Goal: Transaction & Acquisition: Purchase product/service

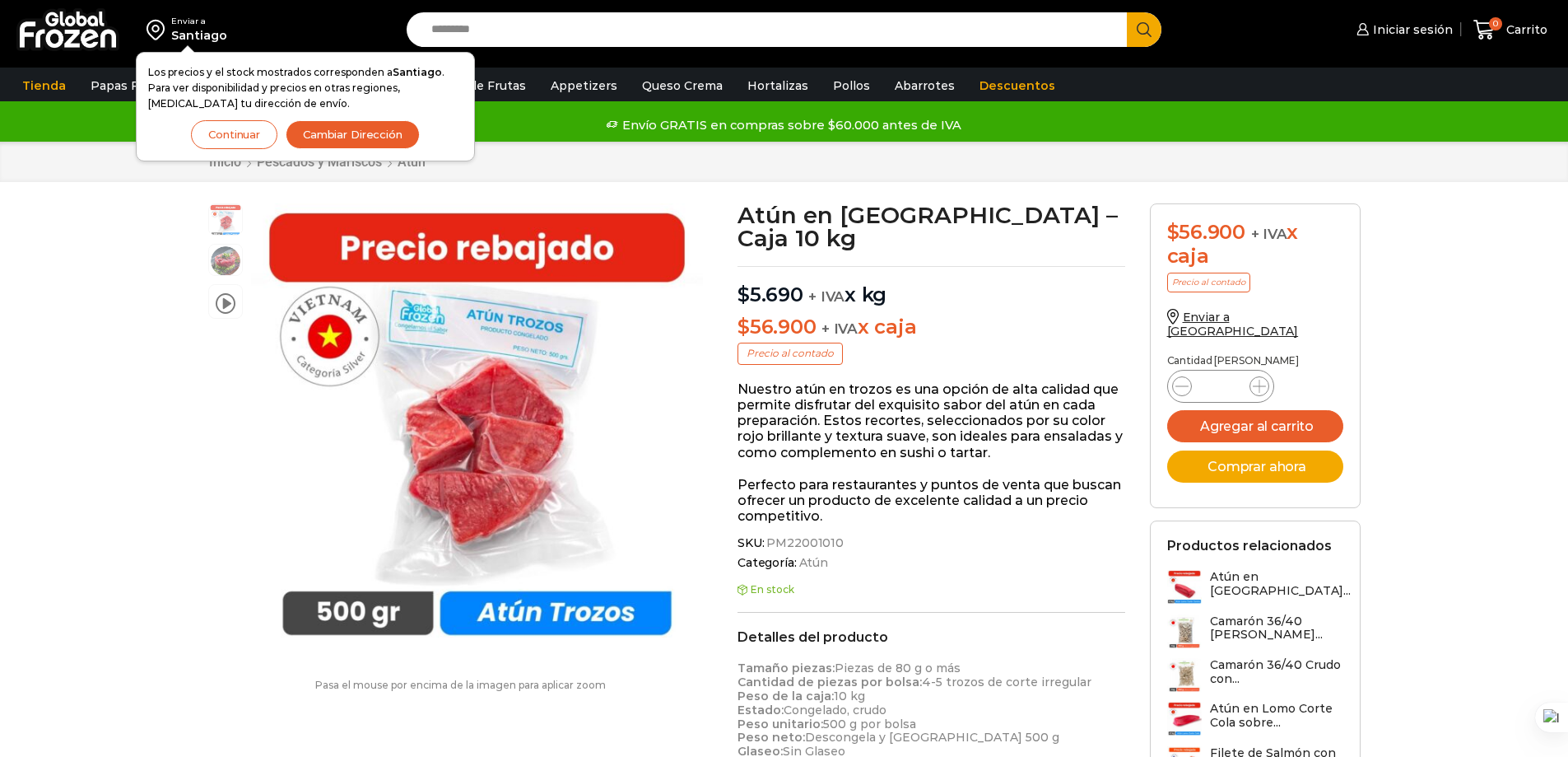
click at [336, 139] on button "Cambiar Dirección" at bounding box center [352, 134] width 134 height 29
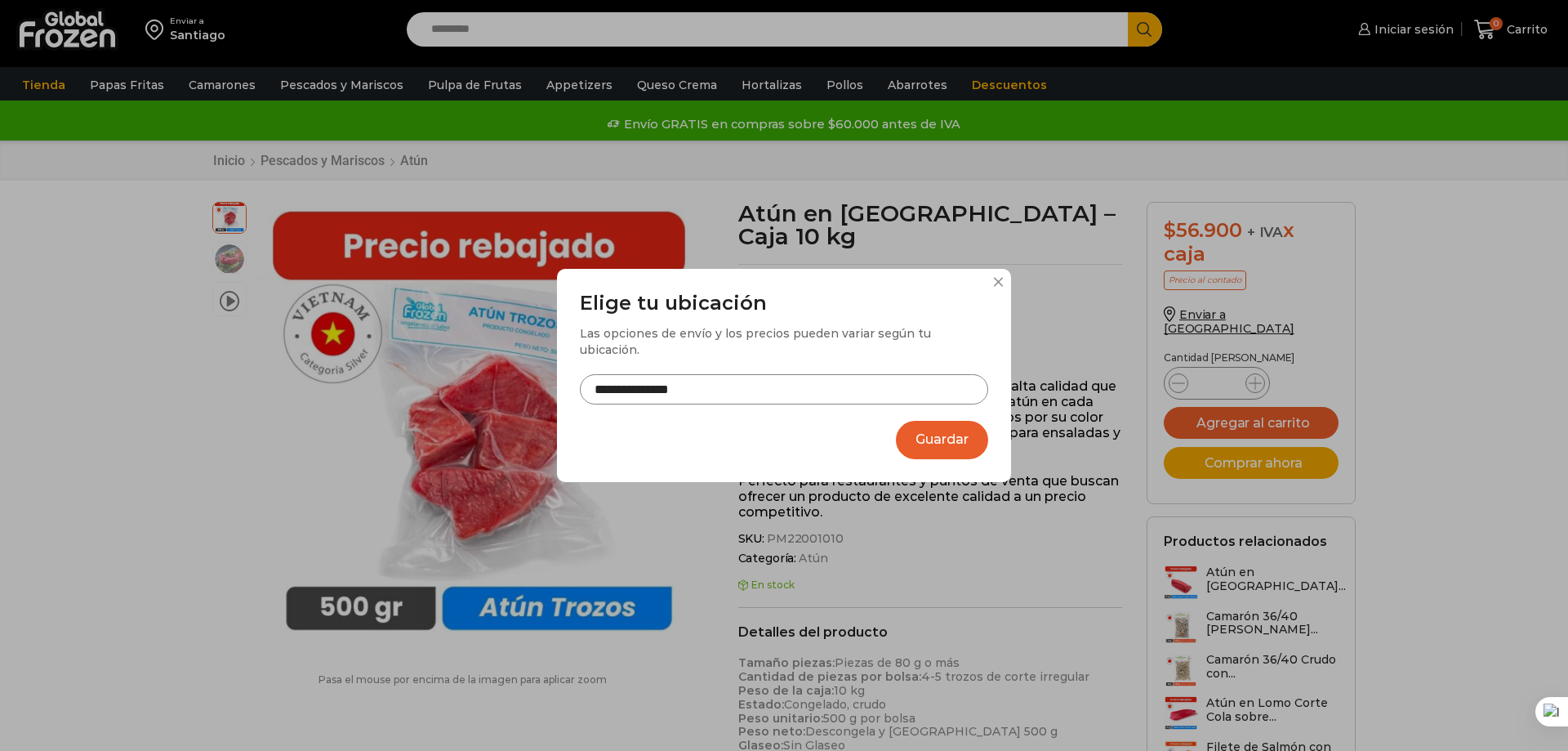
click at [801, 392] on input "**********" at bounding box center [784, 389] width 408 height 30
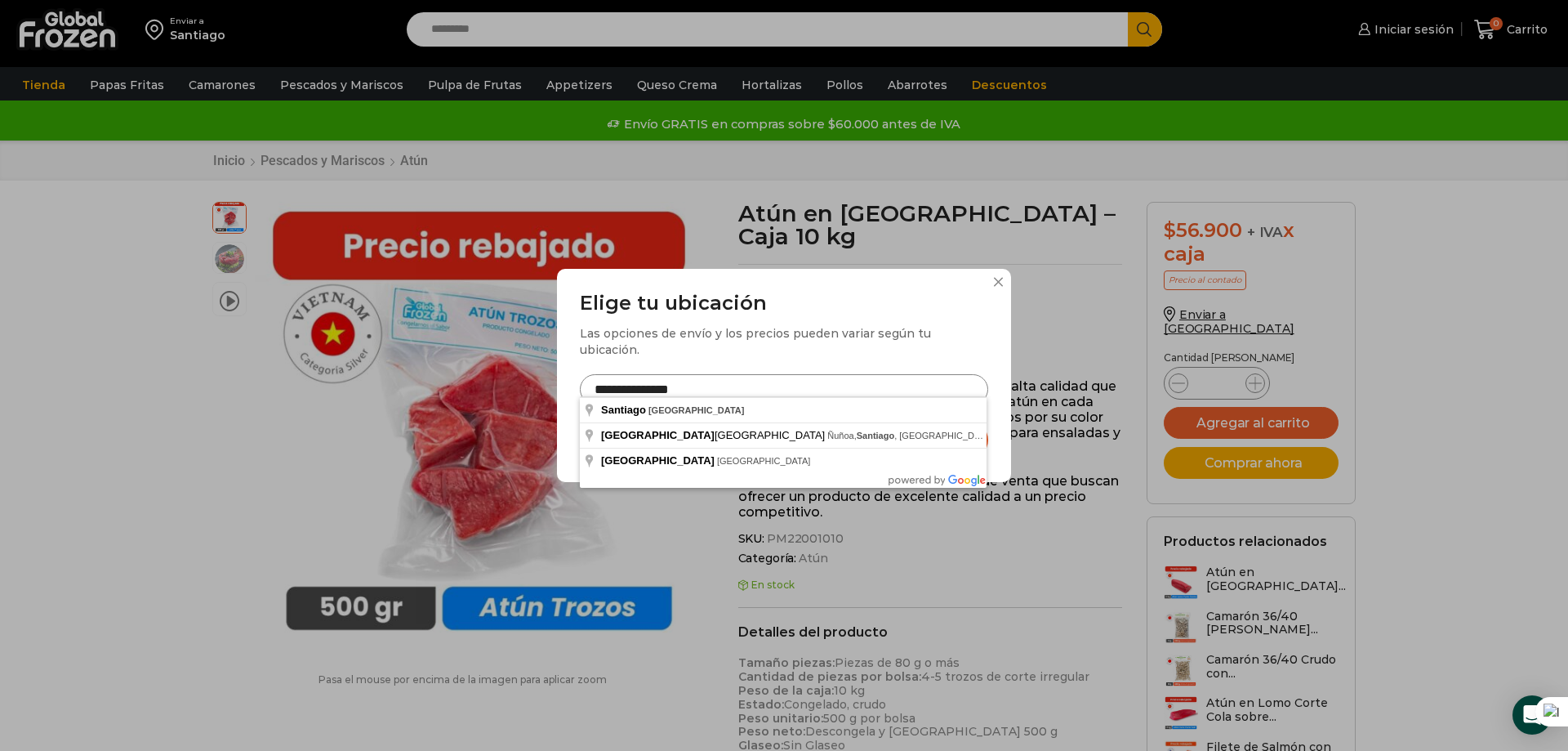
drag, startPoint x: 709, startPoint y: 383, endPoint x: 504, endPoint y: 375, distance: 205.2
click at [494, 381] on div "**********" at bounding box center [784, 375] width 1568 height 751
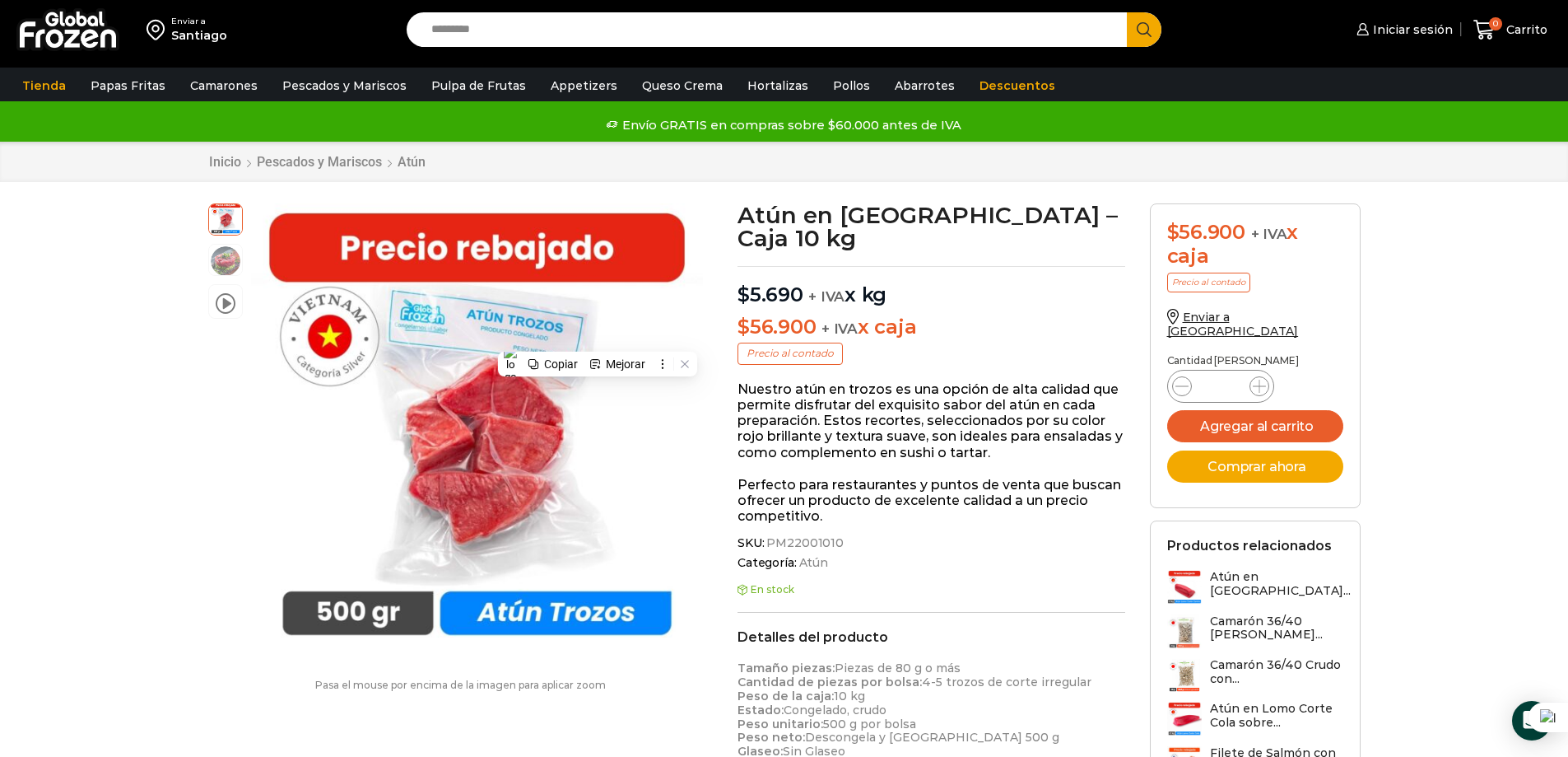
click at [215, 38] on div "Santiago" at bounding box center [200, 35] width 56 height 17
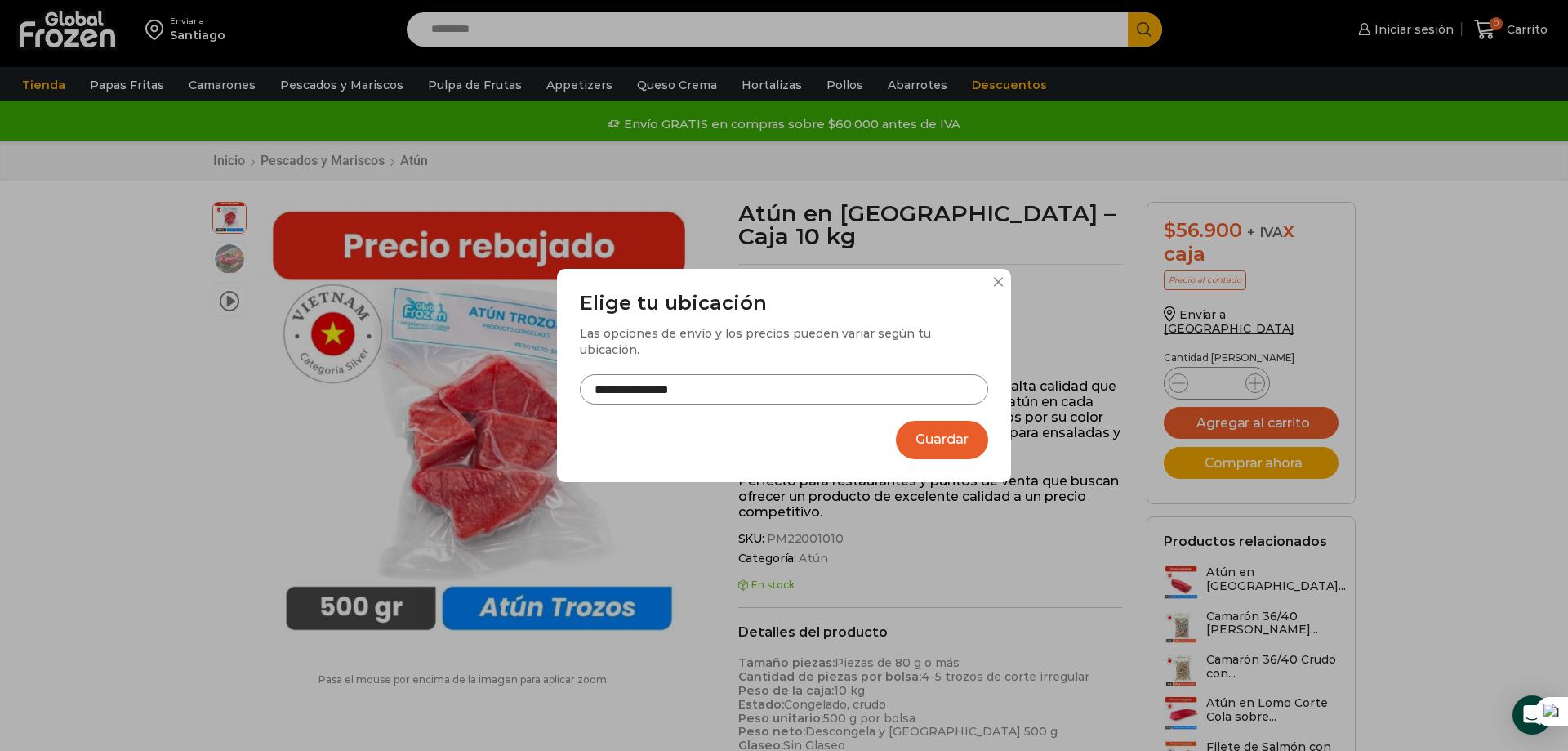
click at [645, 374] on input "**********" at bounding box center [784, 389] width 408 height 30
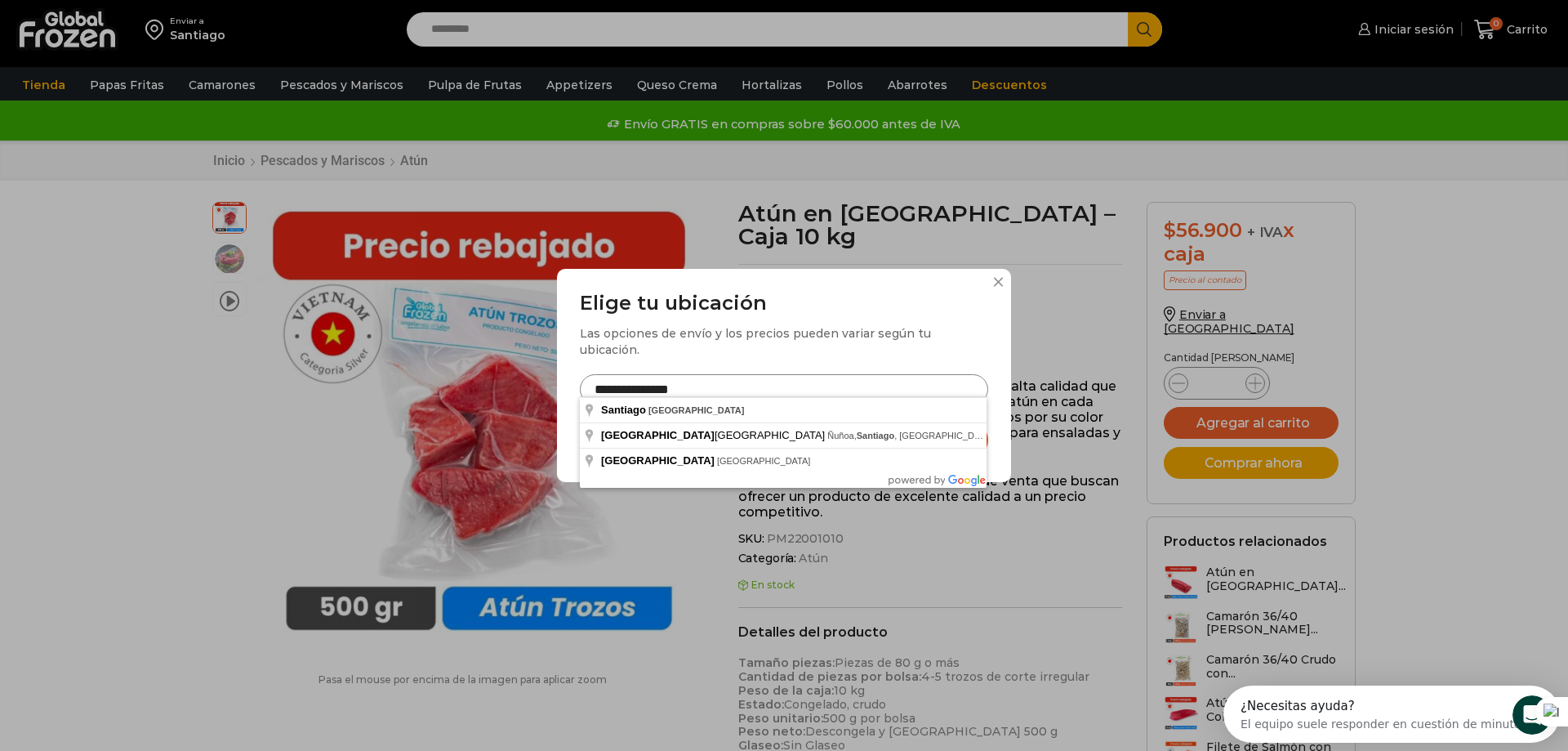
drag, startPoint x: 604, startPoint y: 378, endPoint x: 504, endPoint y: 372, distance: 100.2
click at [504, 372] on div "**********" at bounding box center [784, 375] width 1568 height 751
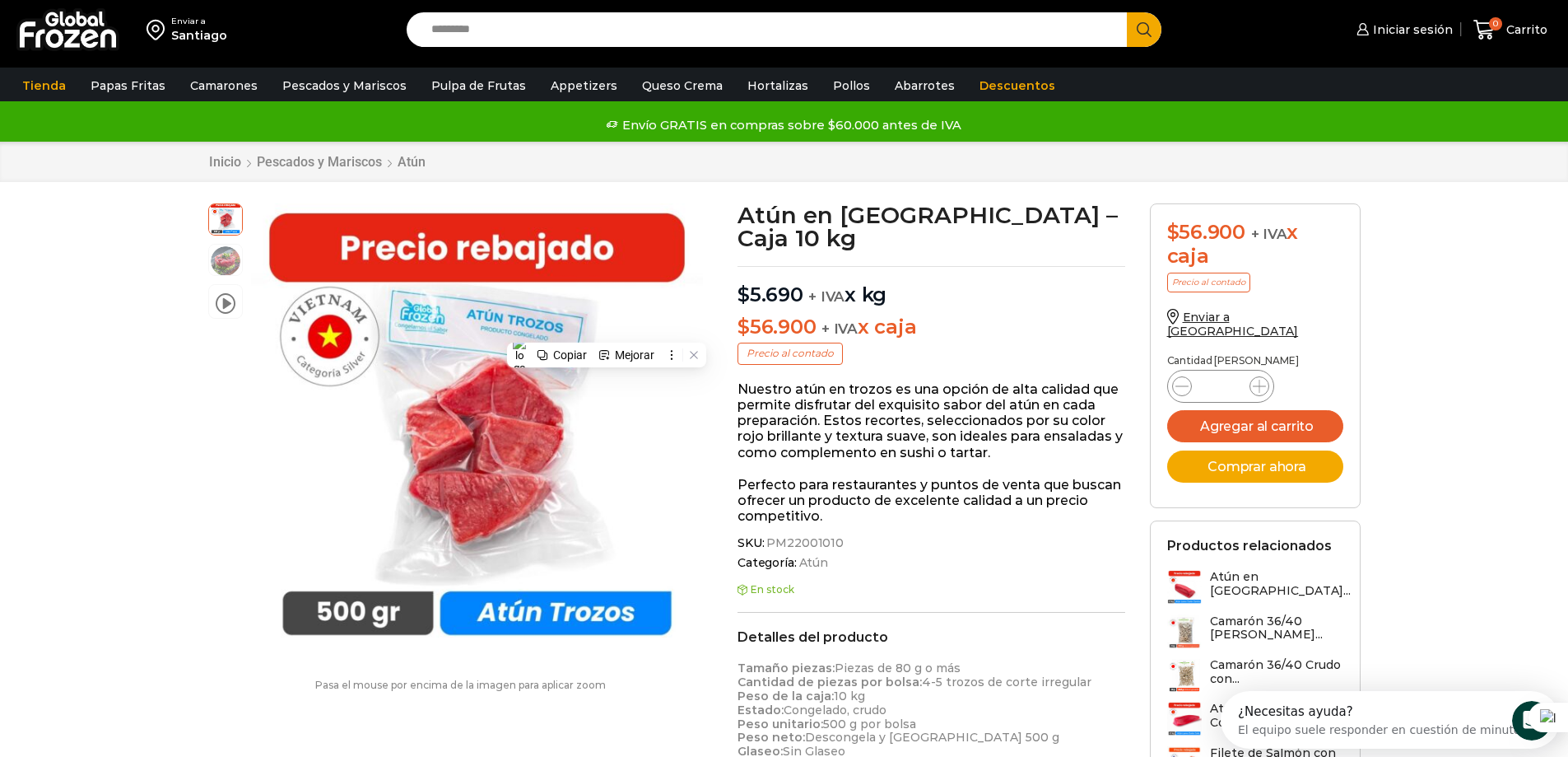
click at [164, 34] on img at bounding box center [158, 30] width 24 height 28
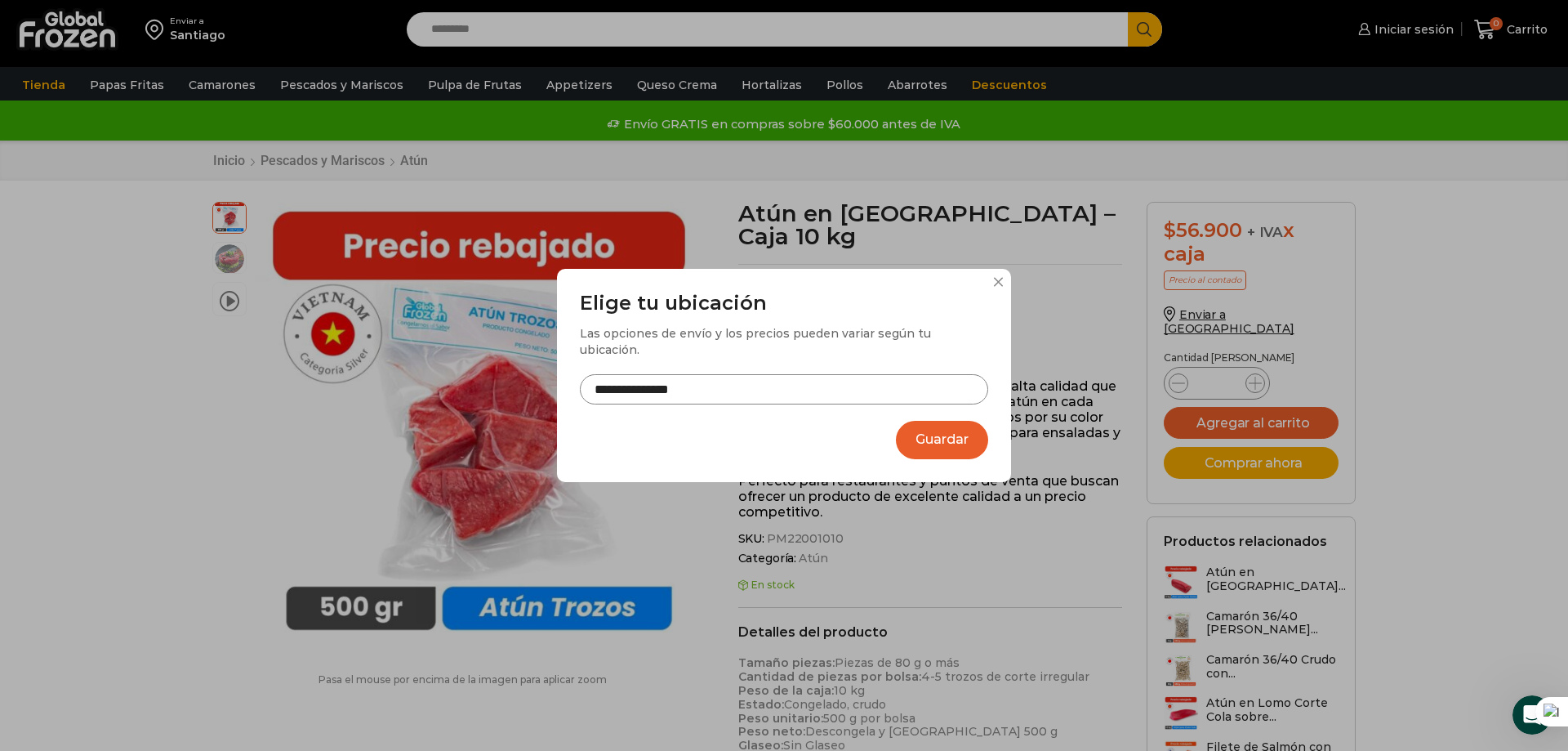
click at [616, 384] on input "**********" at bounding box center [784, 389] width 408 height 30
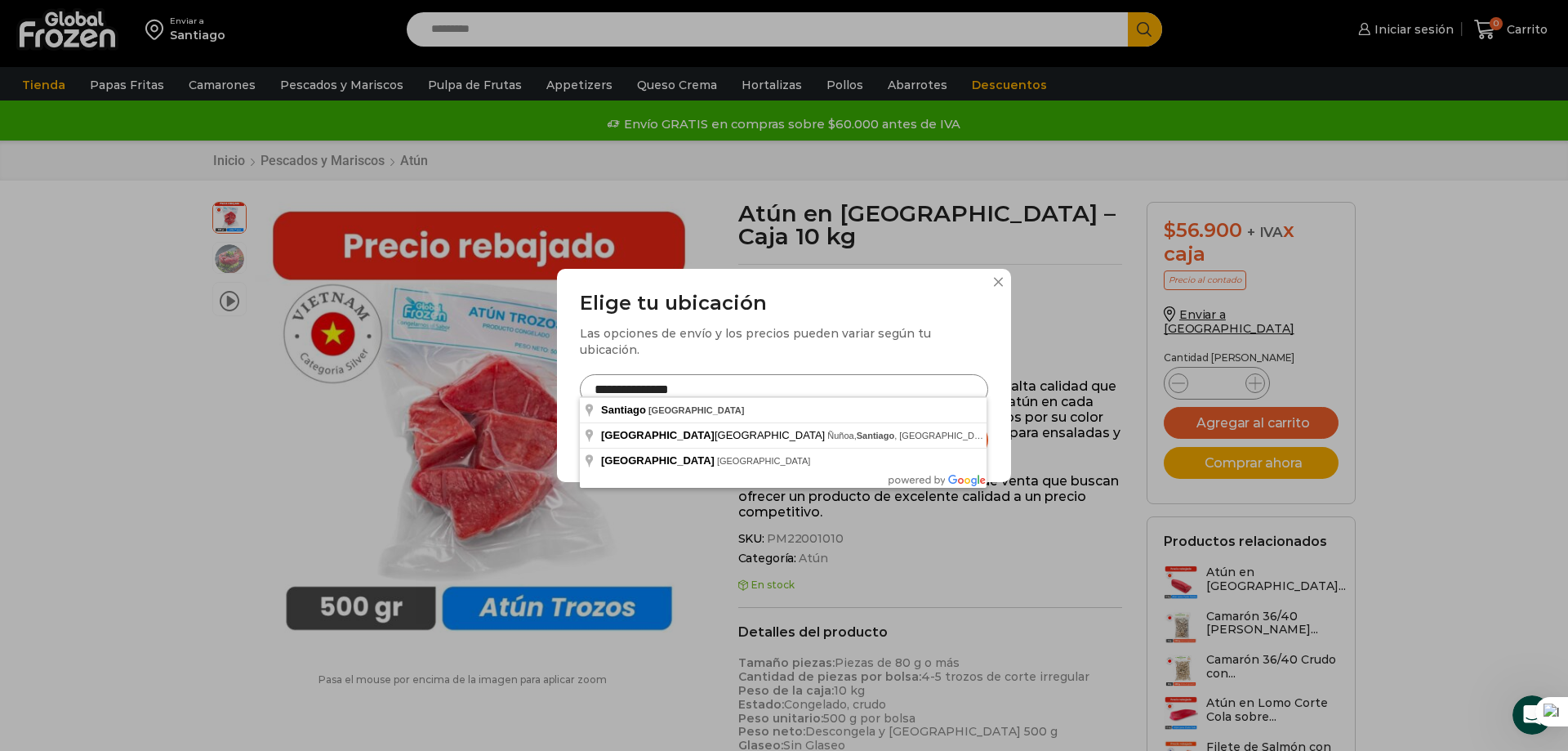
click at [599, 383] on input "**********" at bounding box center [784, 389] width 408 height 30
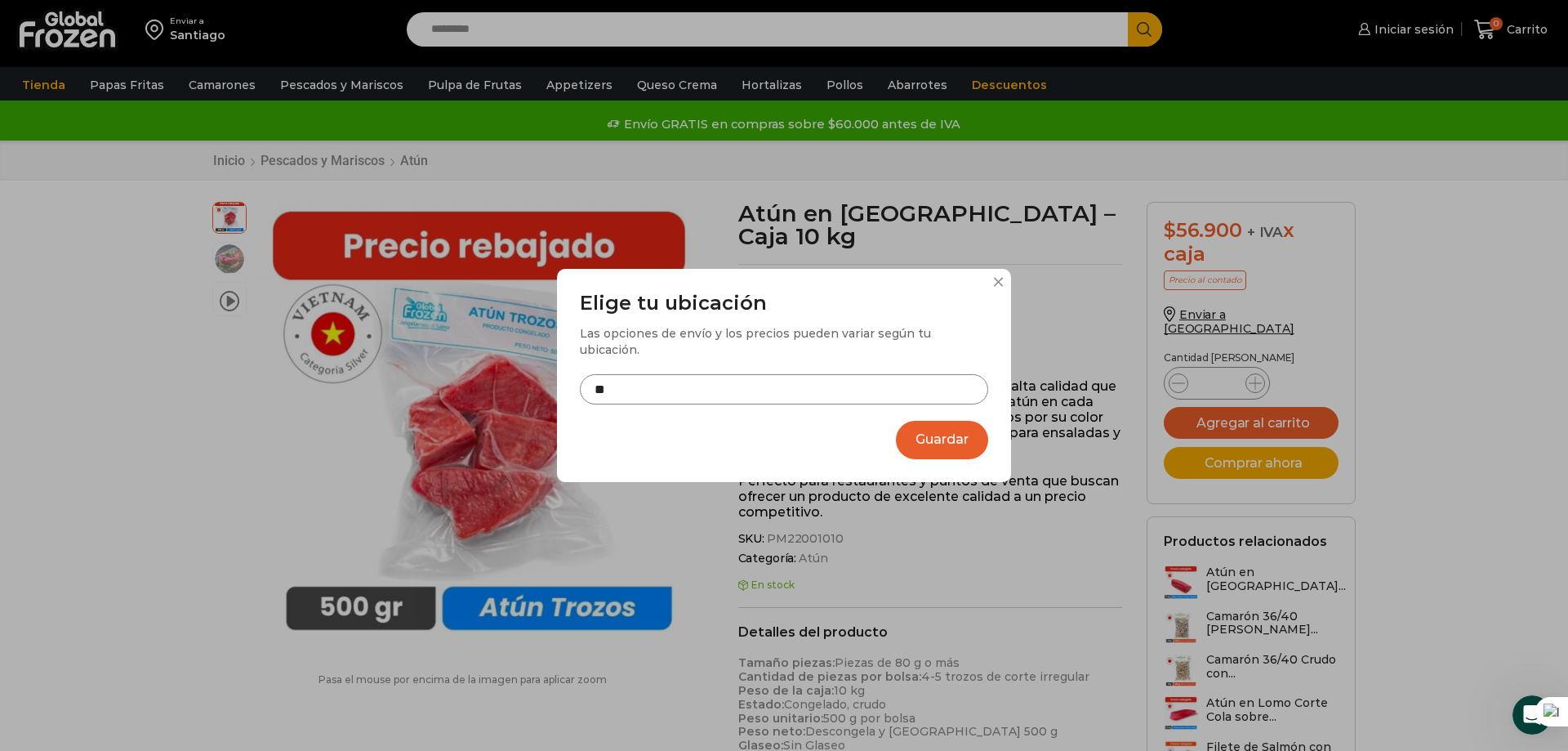
type input "*"
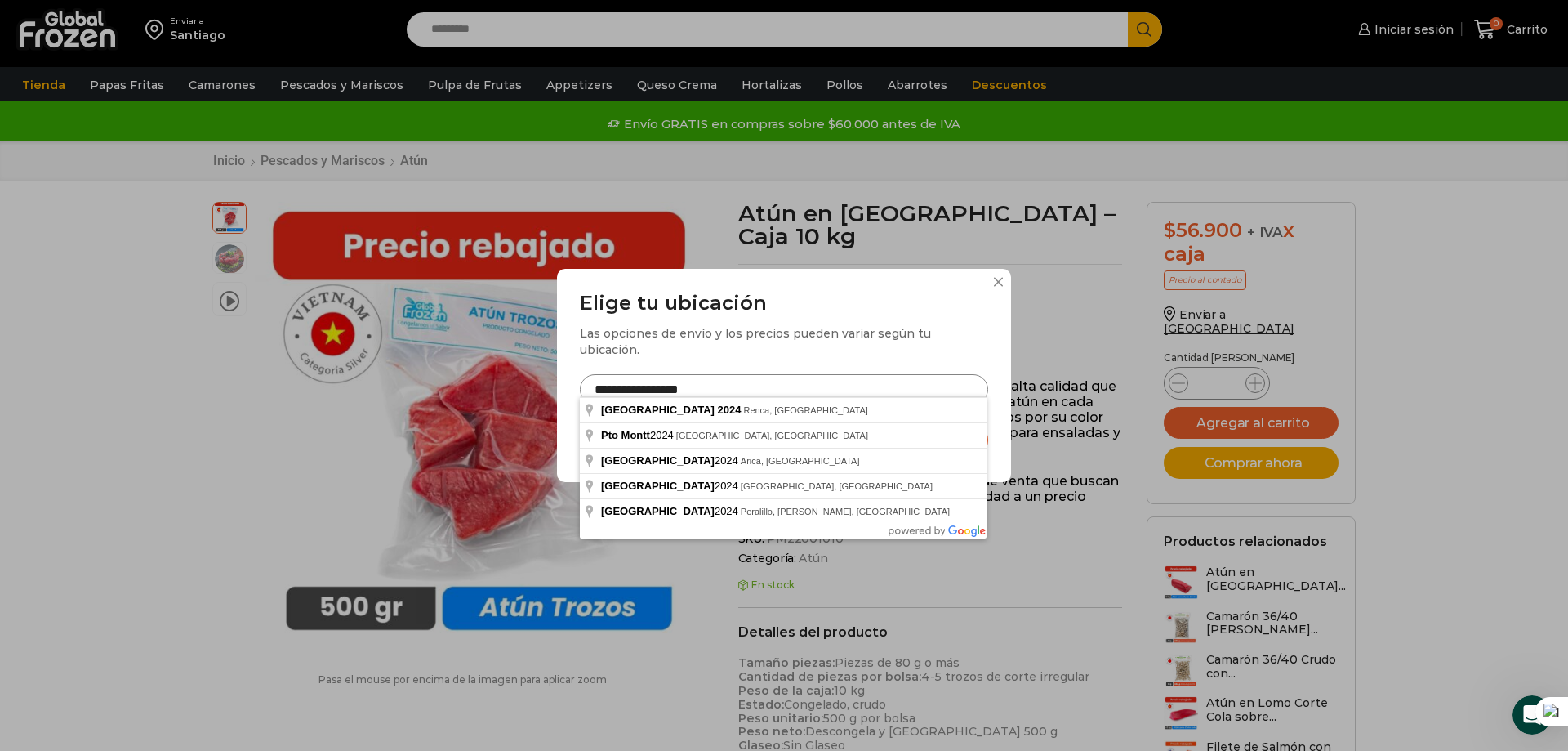
click at [710, 380] on input "**********" at bounding box center [784, 389] width 408 height 30
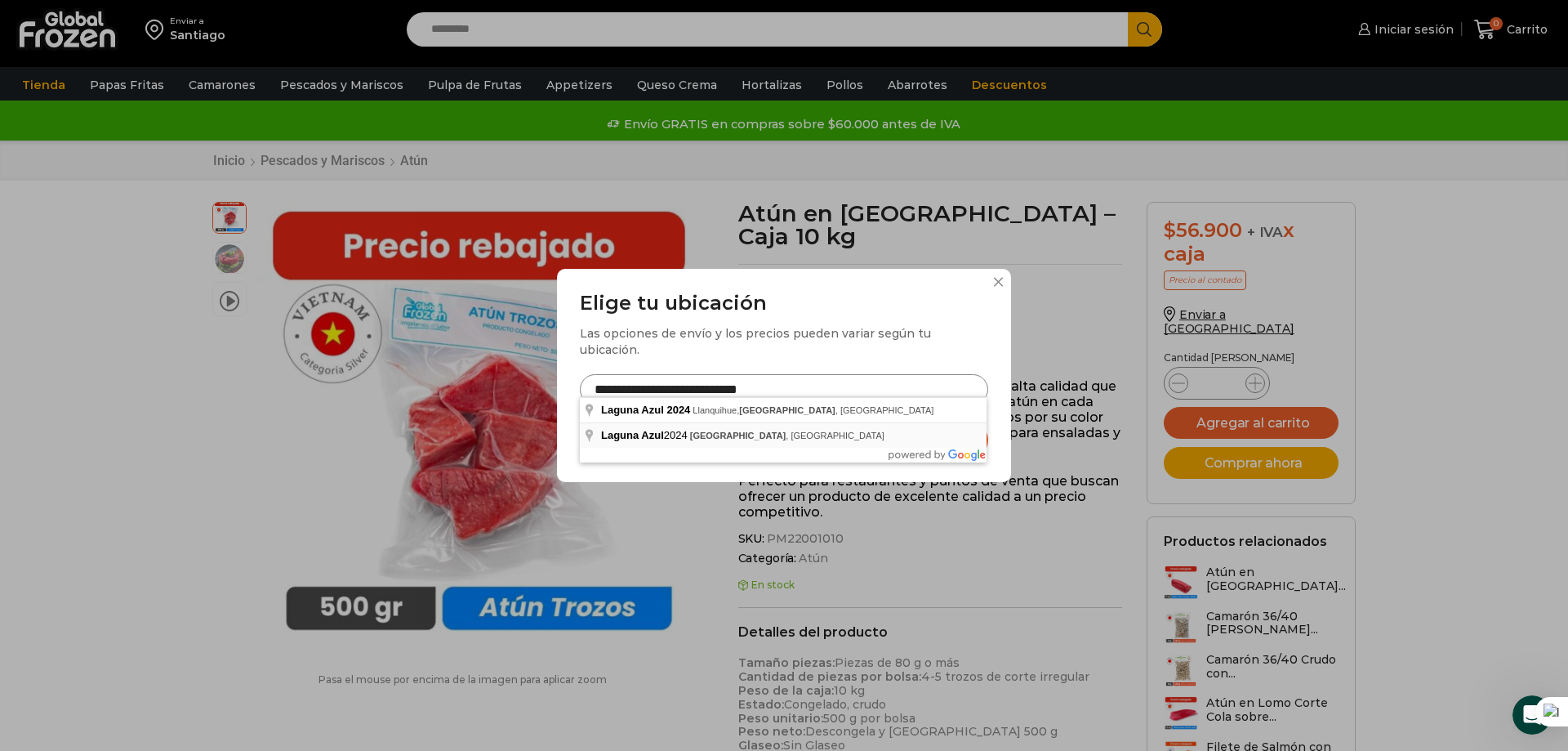
type input "**********"
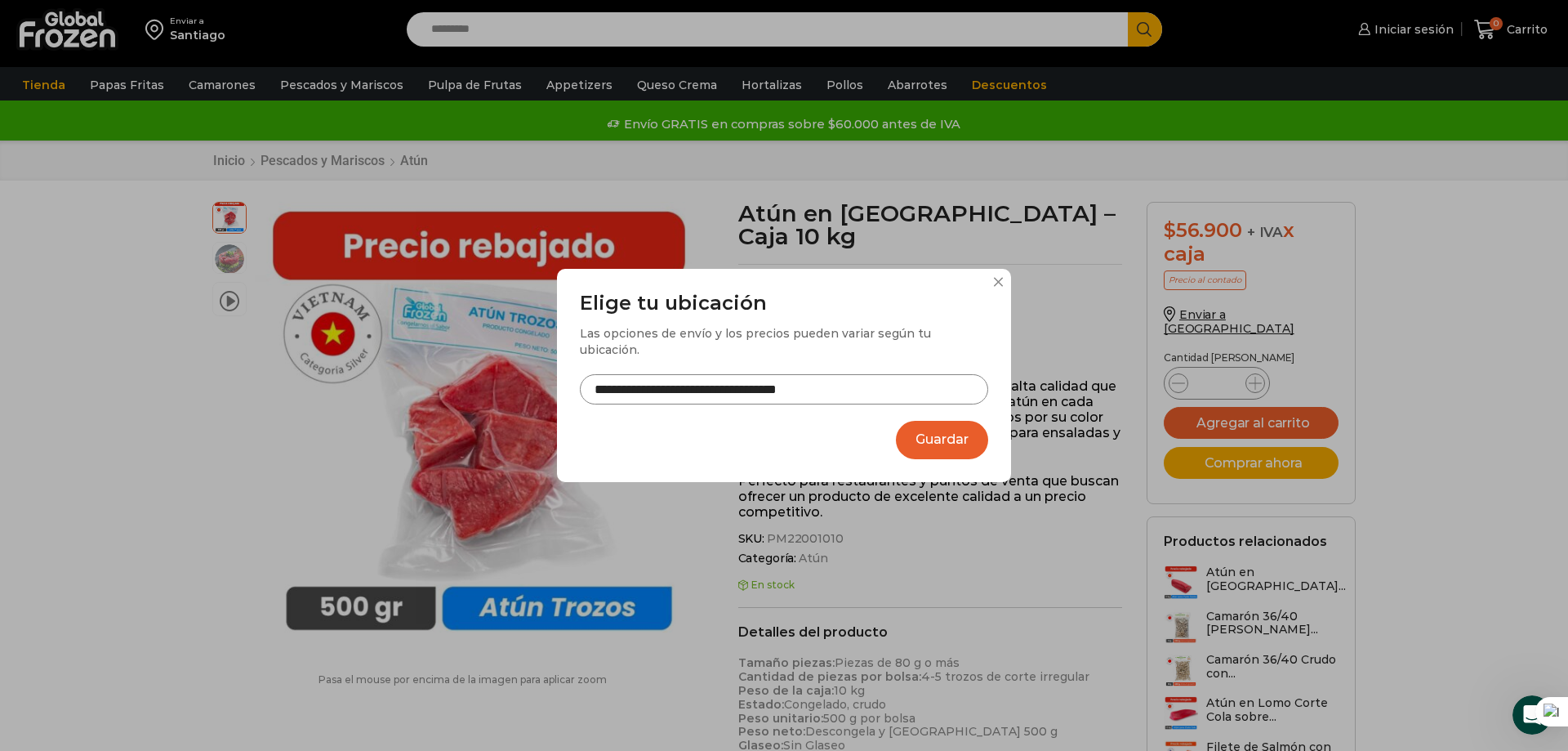
click at [919, 427] on button "Guardar" at bounding box center [942, 440] width 92 height 38
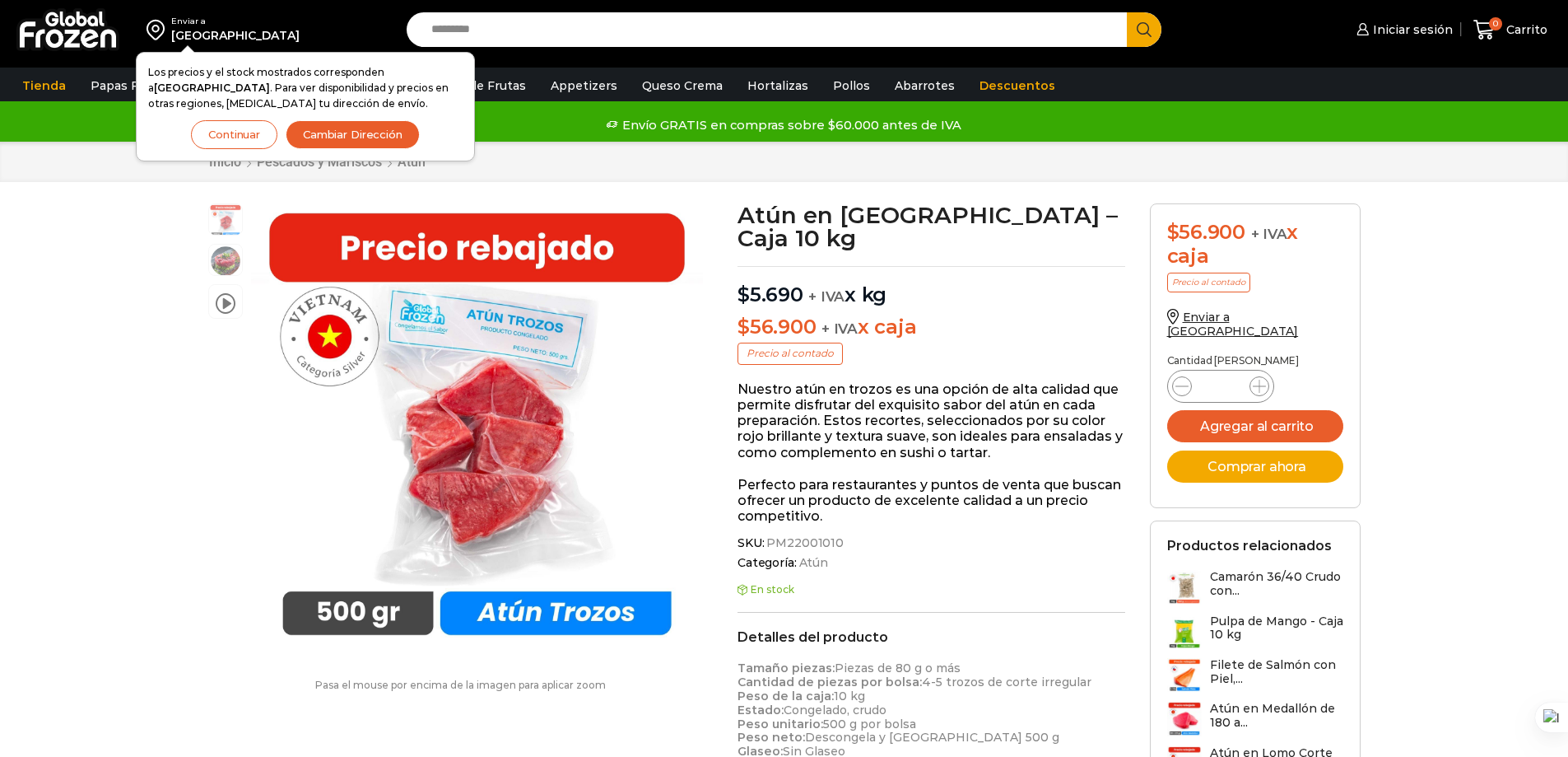
click at [260, 141] on button "Continuar" at bounding box center [234, 134] width 87 height 29
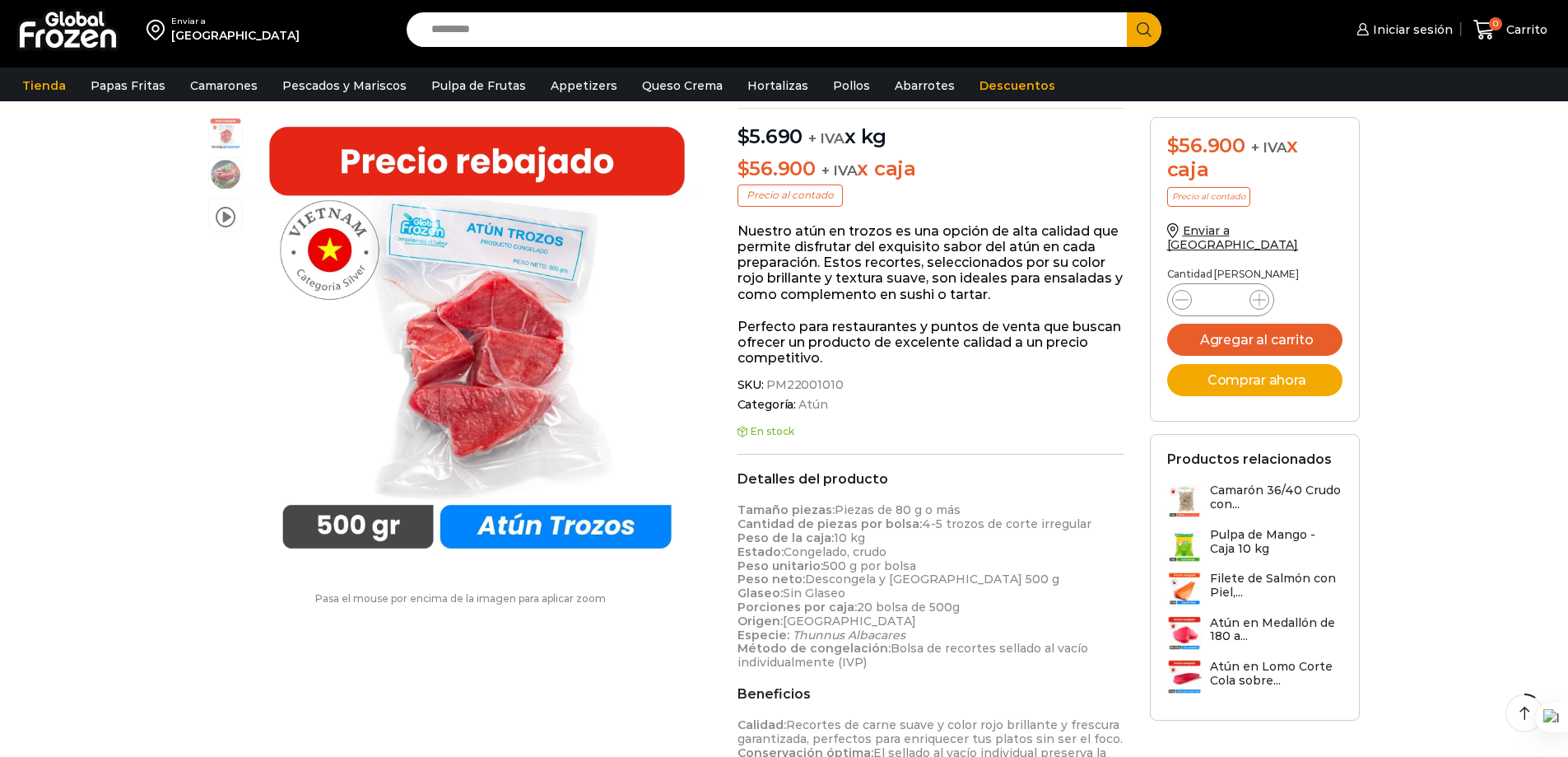
scroll to position [165, 0]
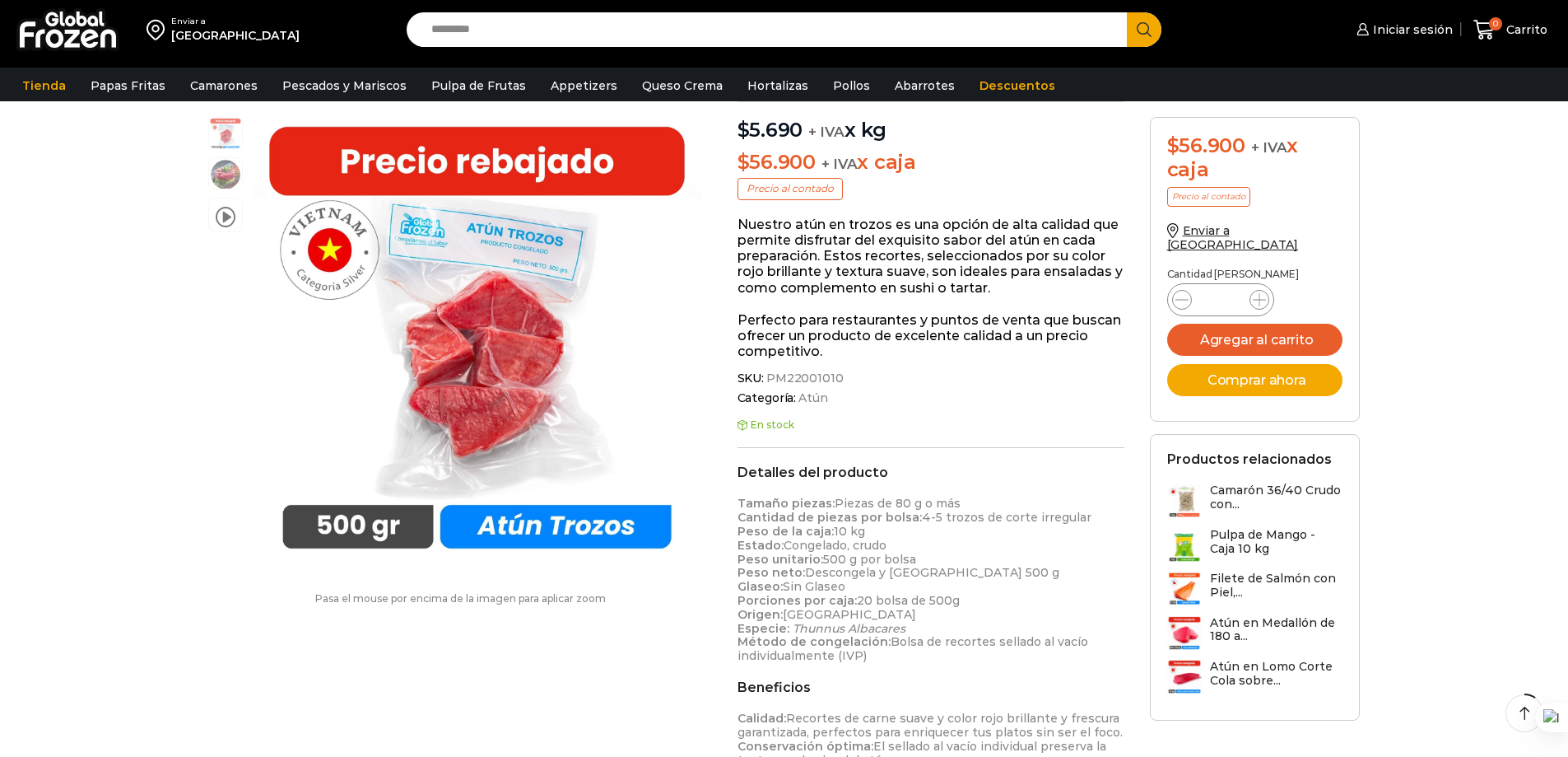
click at [1218, 483] on h3 "Camarón 36/40 Crudo con..." at bounding box center [1277, 497] width 133 height 28
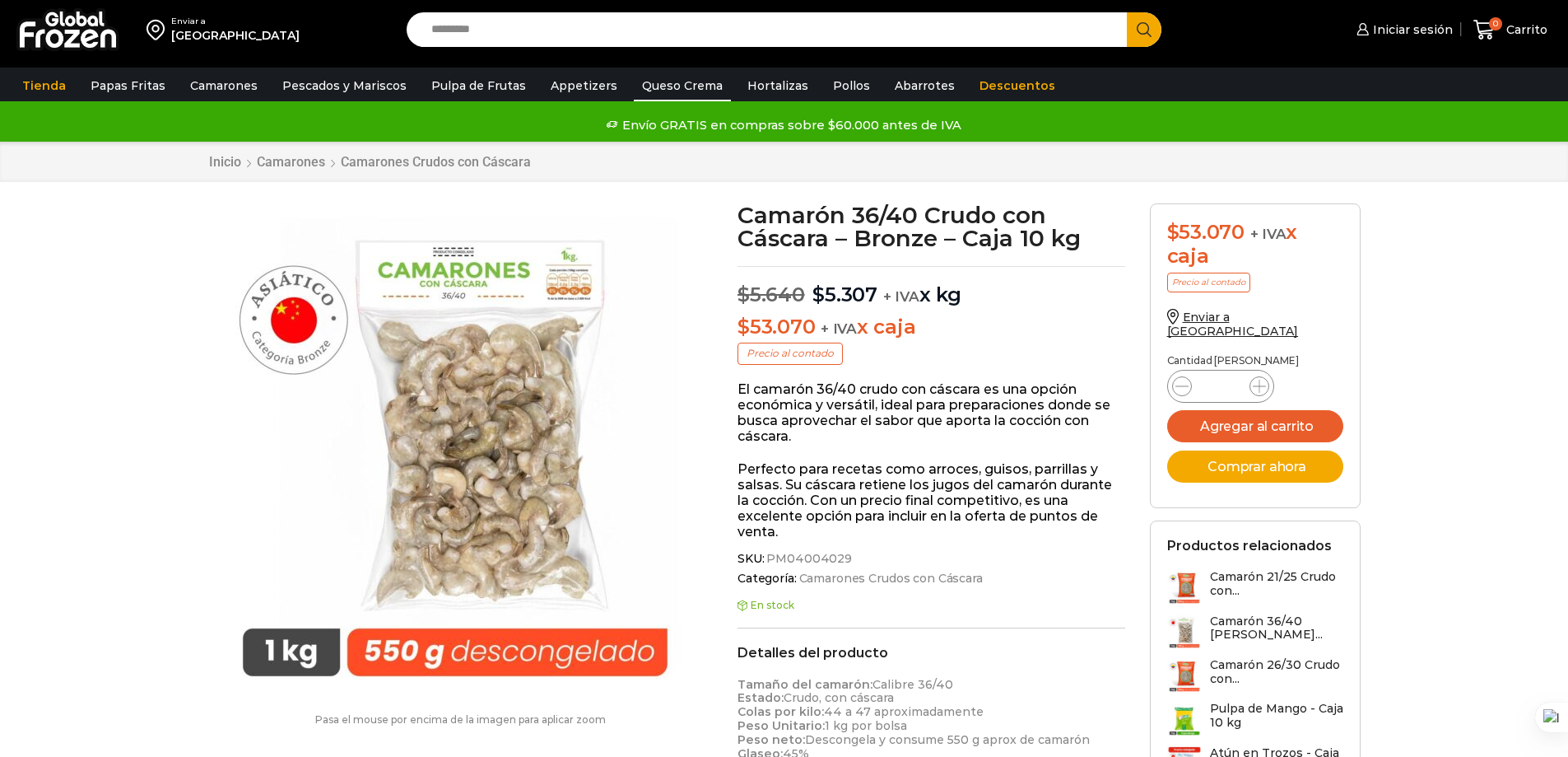
click at [654, 86] on link "Queso Crema" at bounding box center [682, 86] width 97 height 32
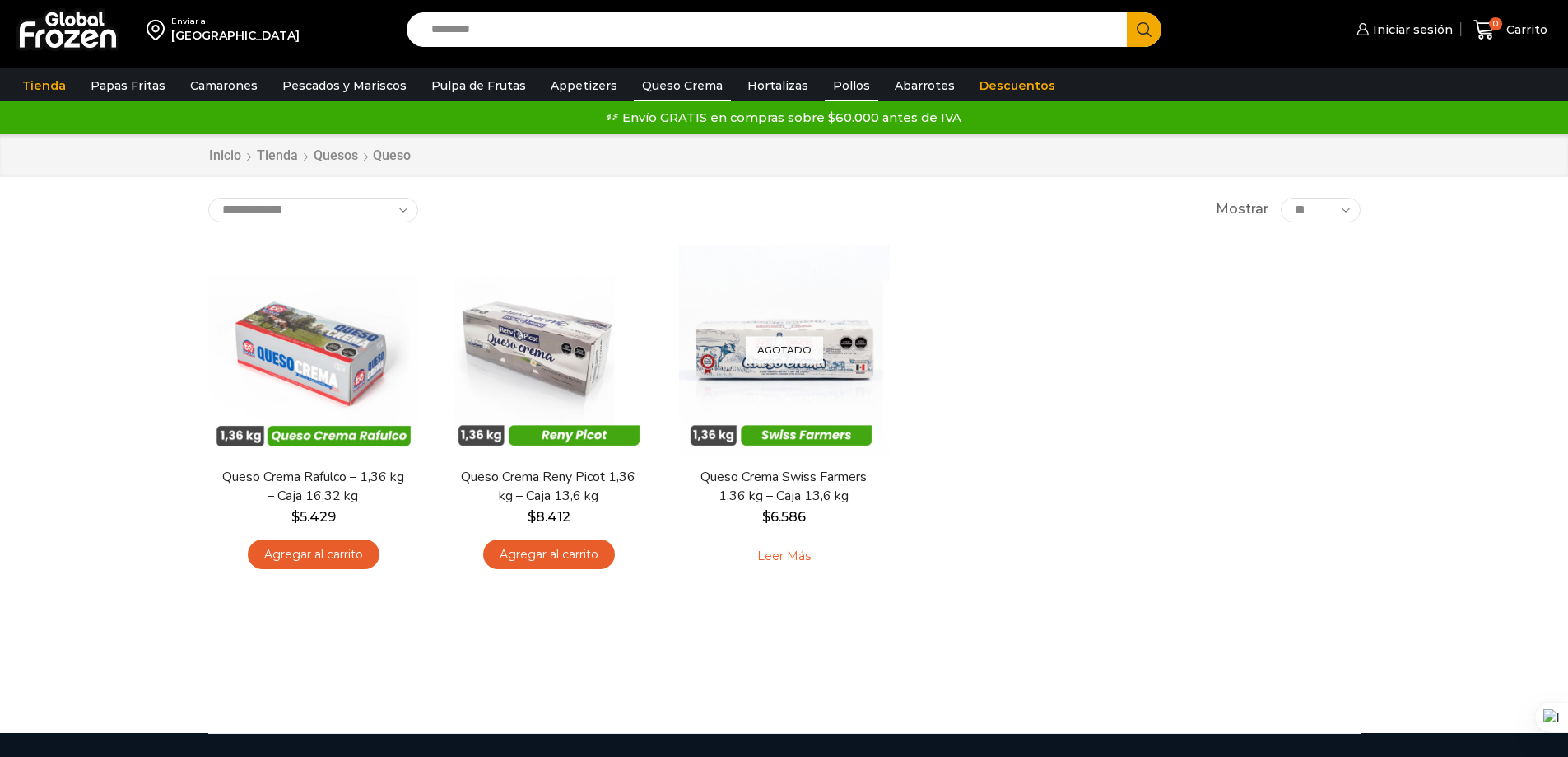
click at [837, 85] on link "Pollos" at bounding box center [851, 86] width 53 height 32
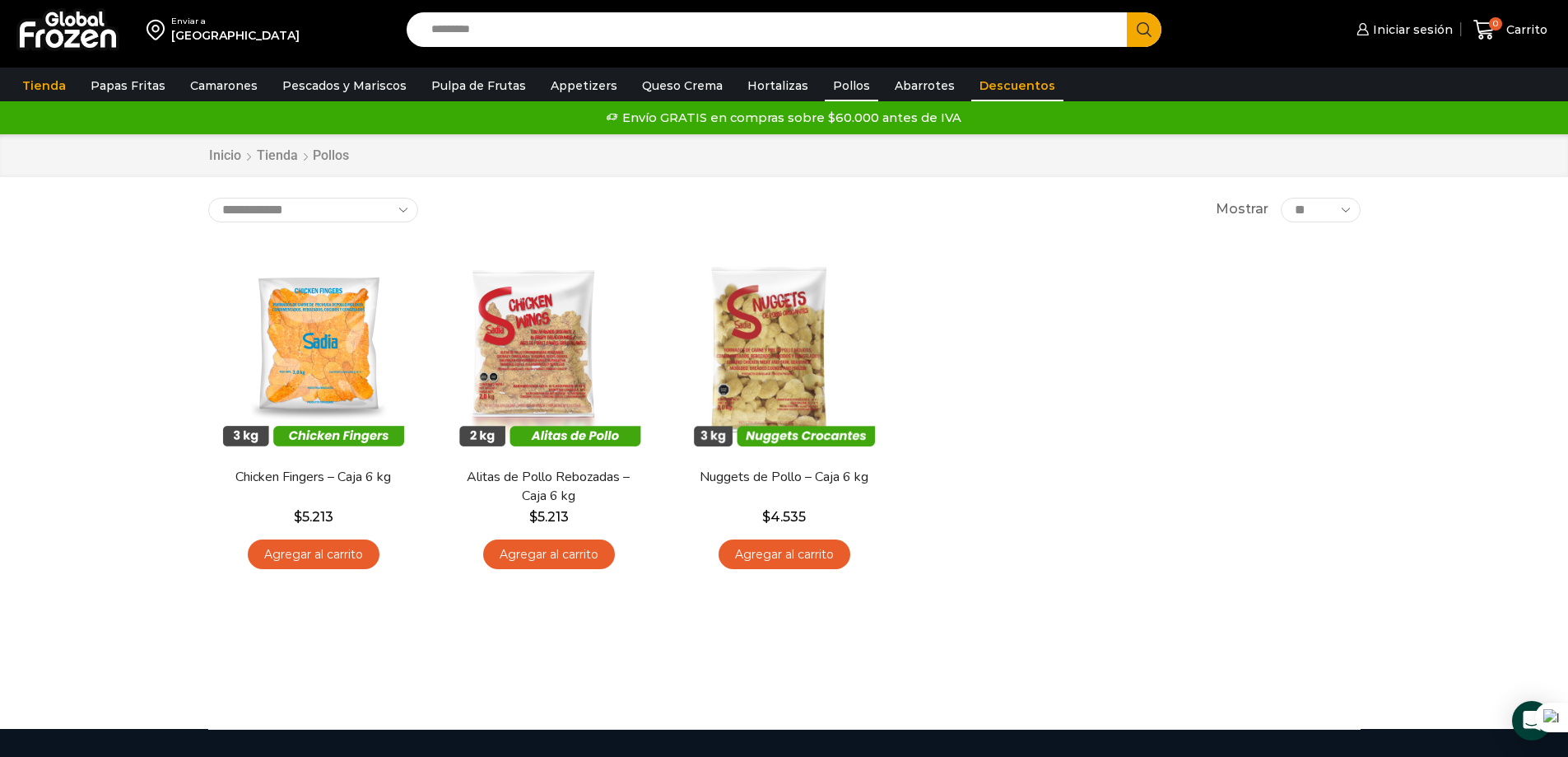
click at [982, 86] on link "Descuentos" at bounding box center [1017, 86] width 92 height 32
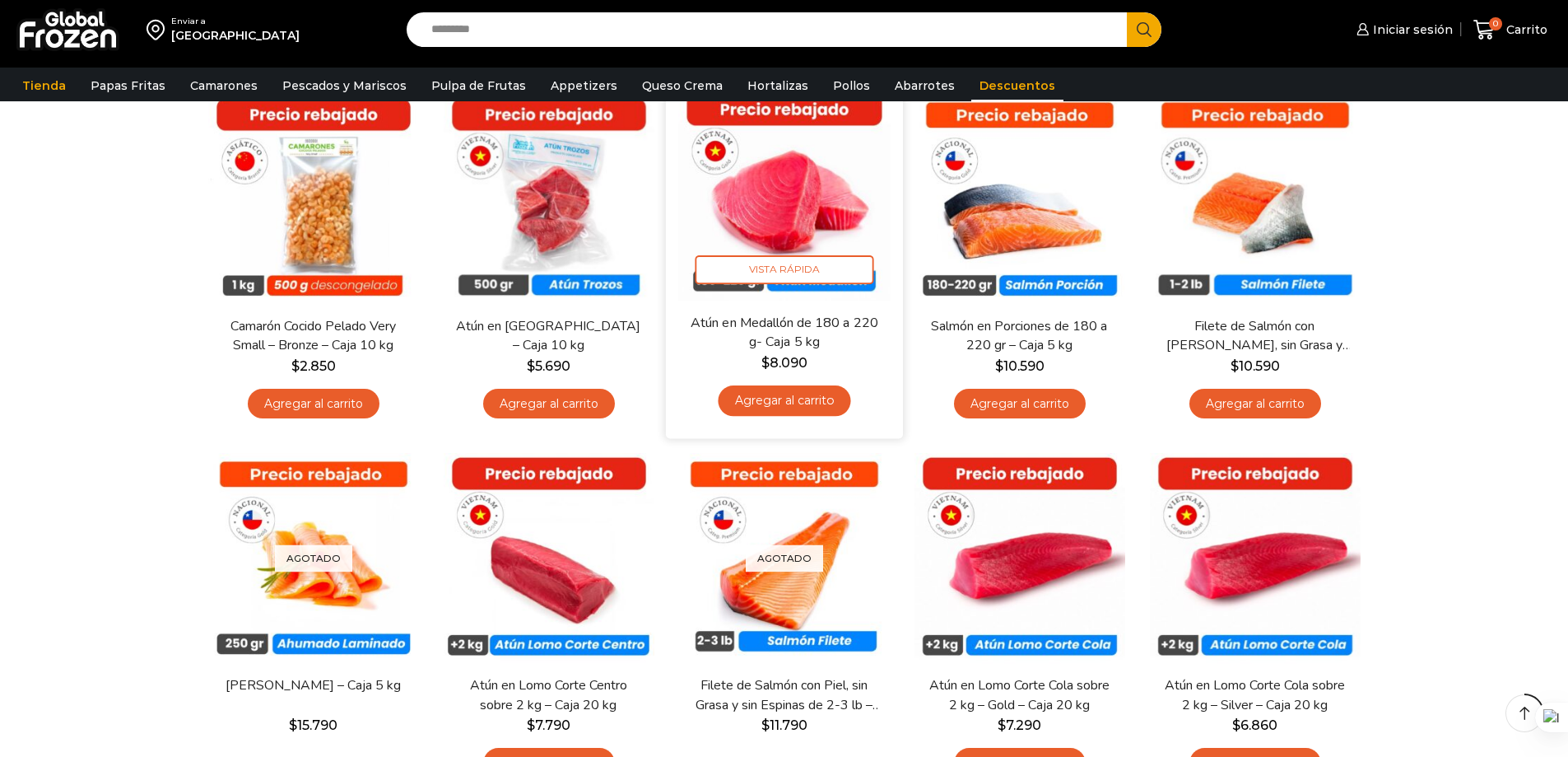
scroll to position [165, 0]
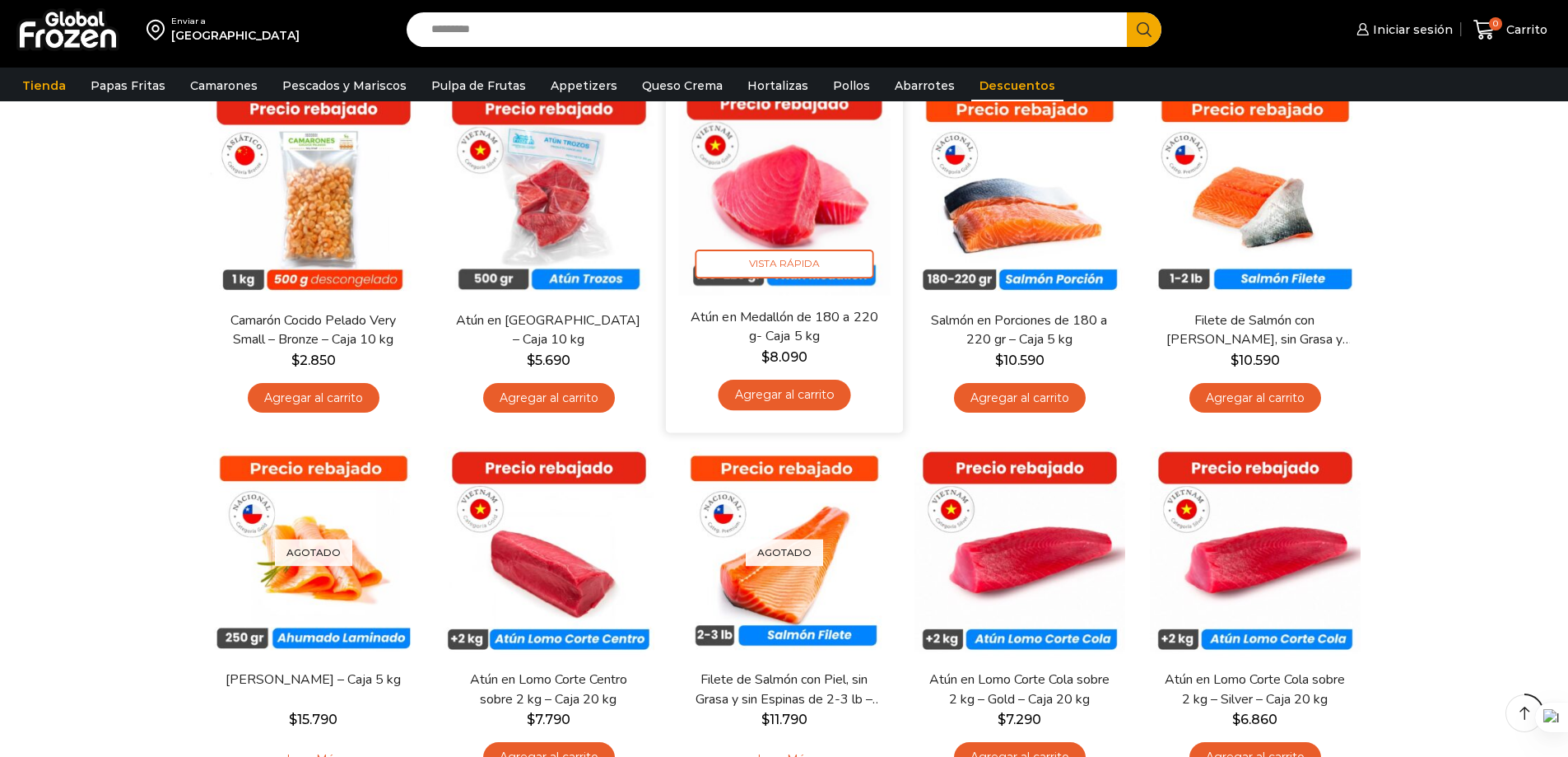
click at [794, 200] on img at bounding box center [784, 188] width 213 height 213
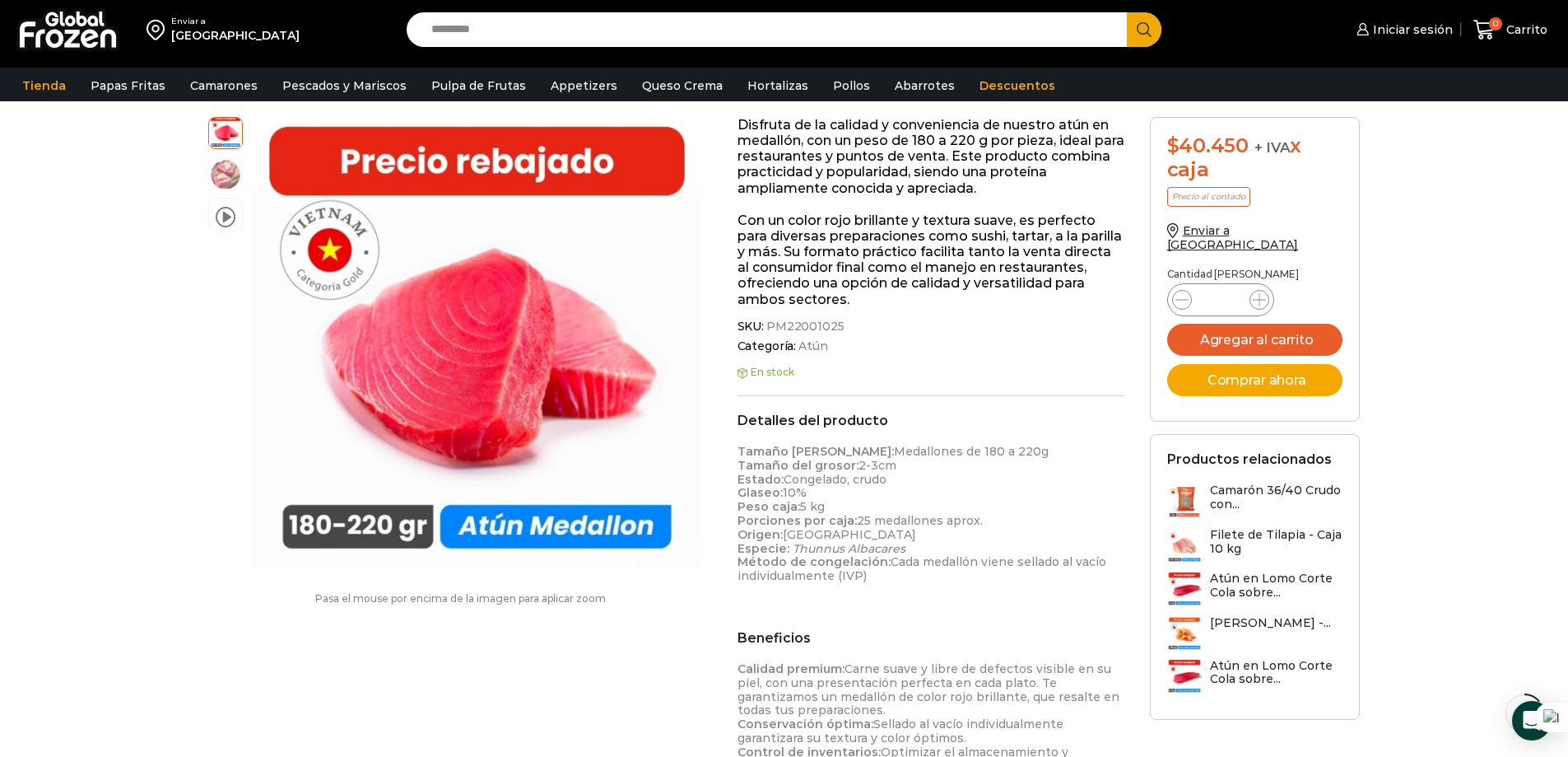
scroll to position [165, 0]
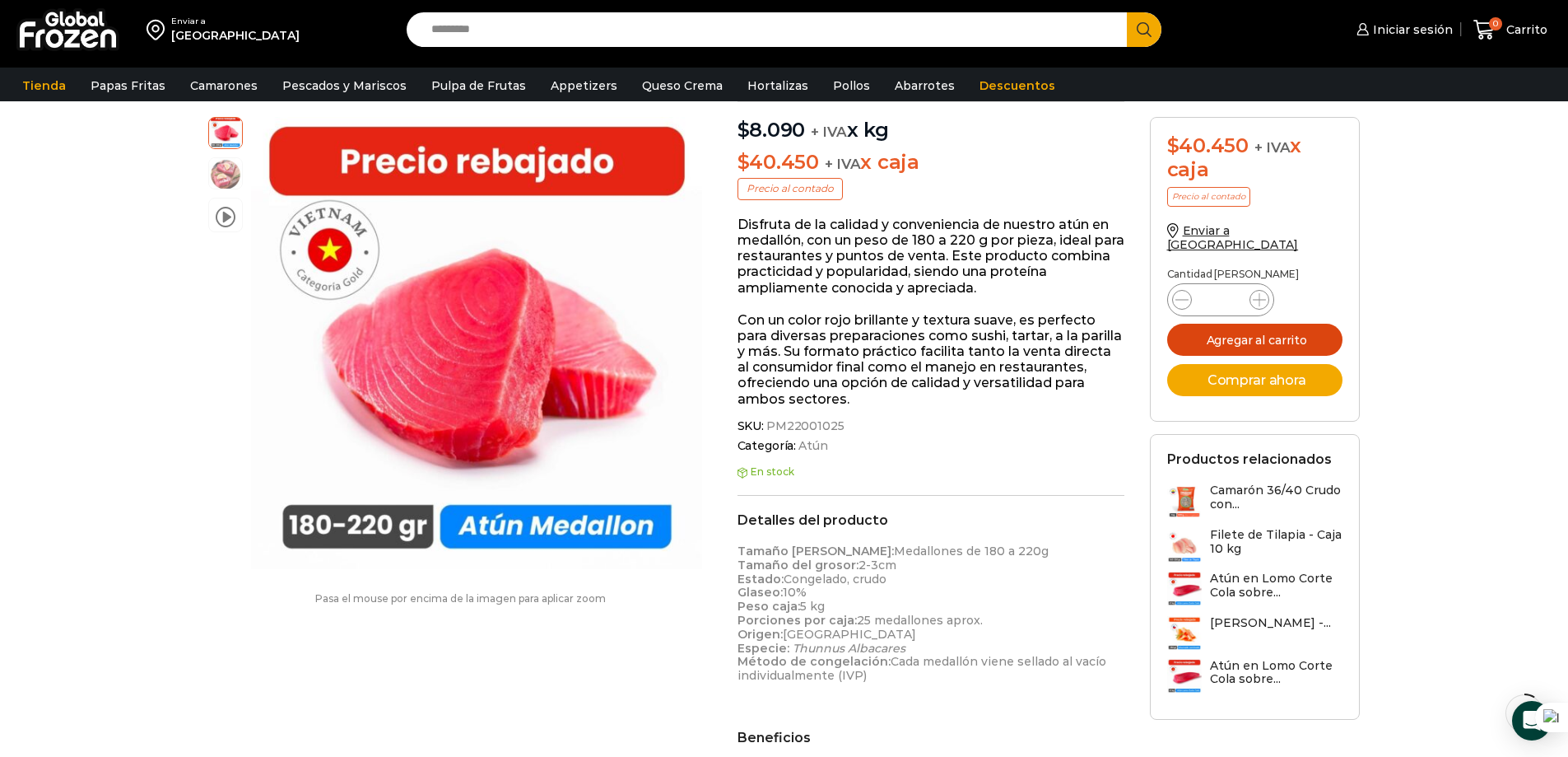
click at [1283, 324] on button "Agregar al carrito" at bounding box center [1255, 340] width 176 height 32
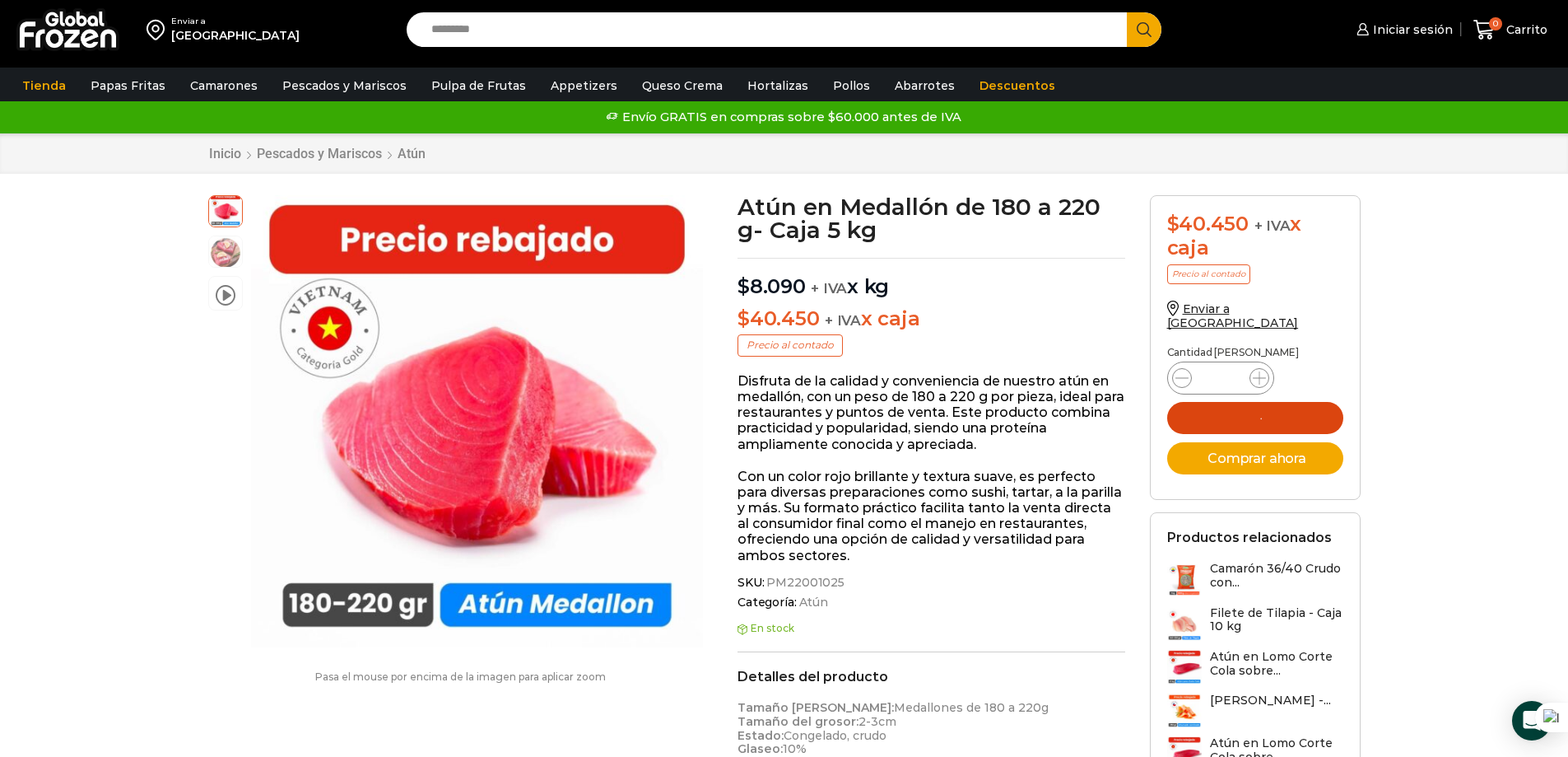
scroll to position [0, 0]
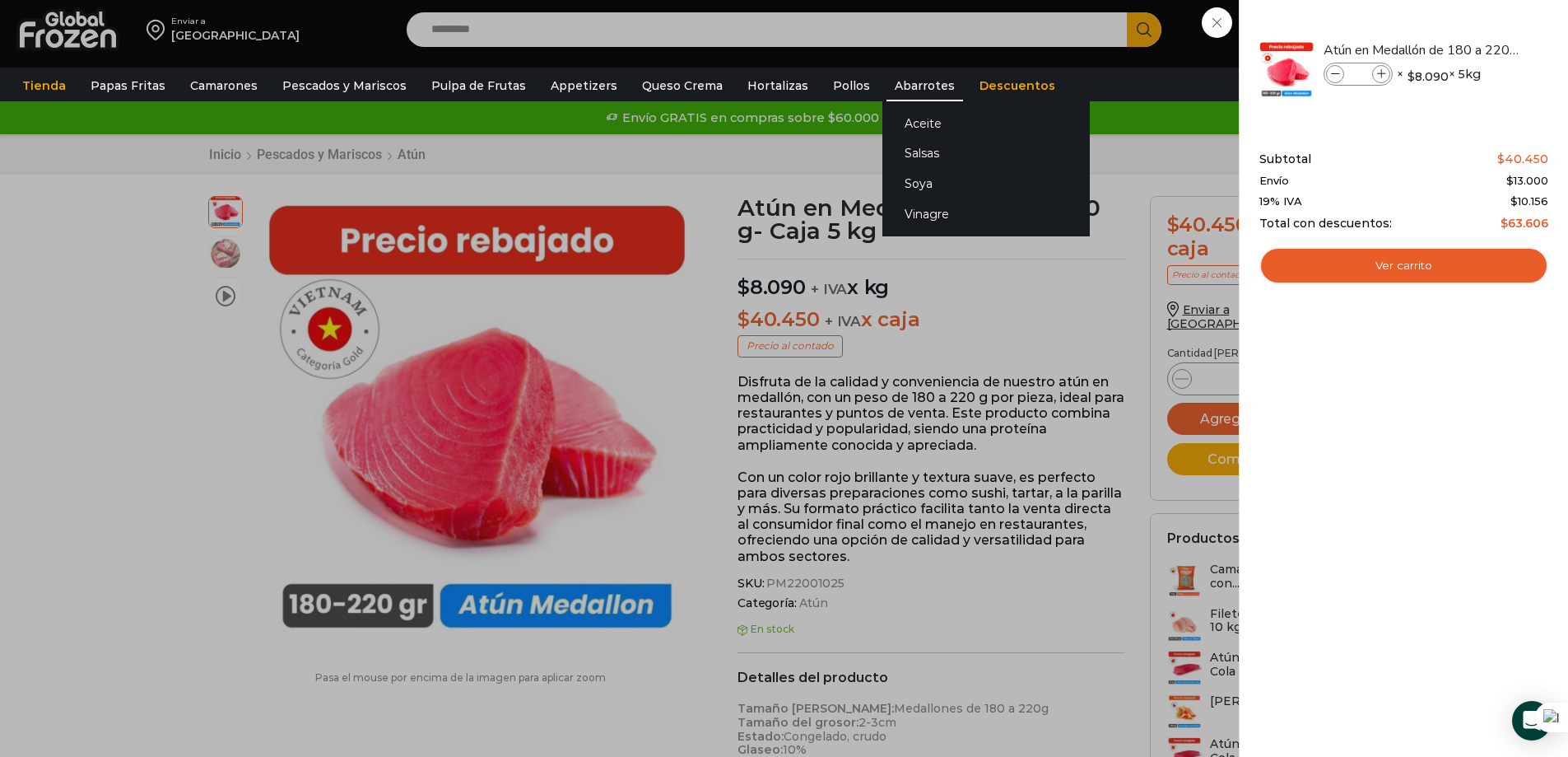
click at [886, 87] on link "Abarrotes" at bounding box center [925, 86] width 77 height 32
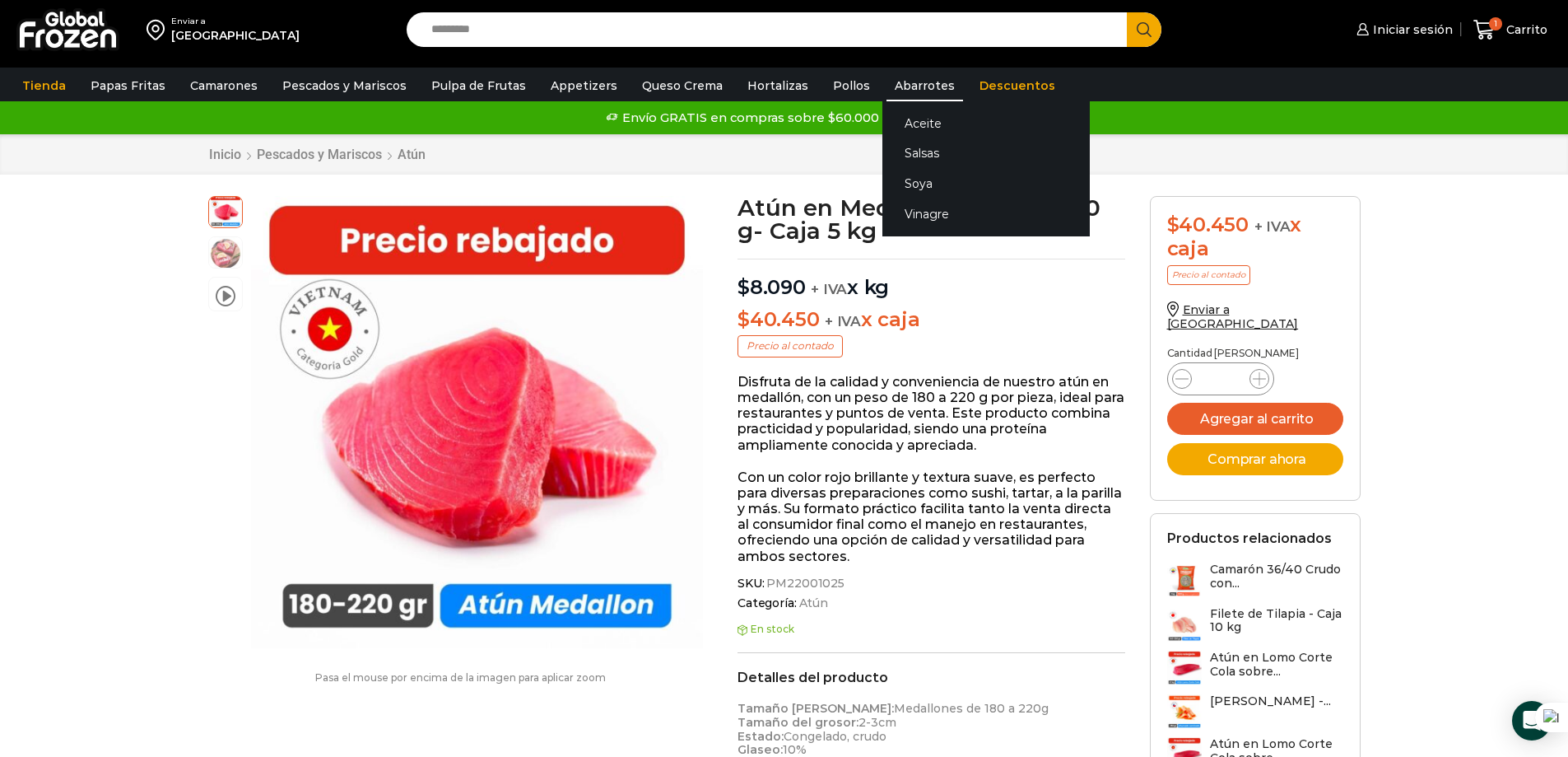
click at [903, 92] on link "Abarrotes" at bounding box center [925, 86] width 77 height 32
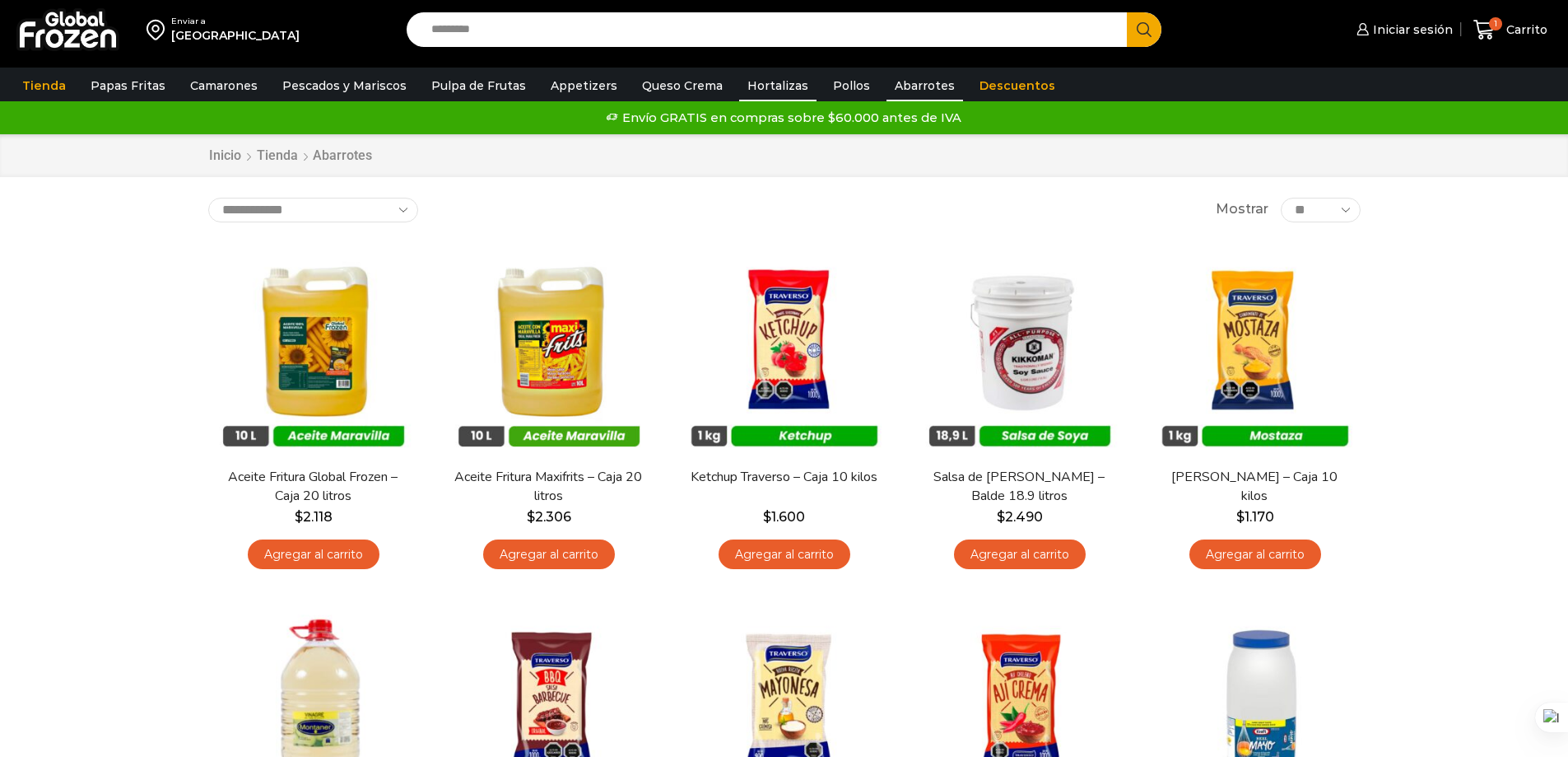
click at [769, 87] on link "Hortalizas" at bounding box center [778, 86] width 77 height 32
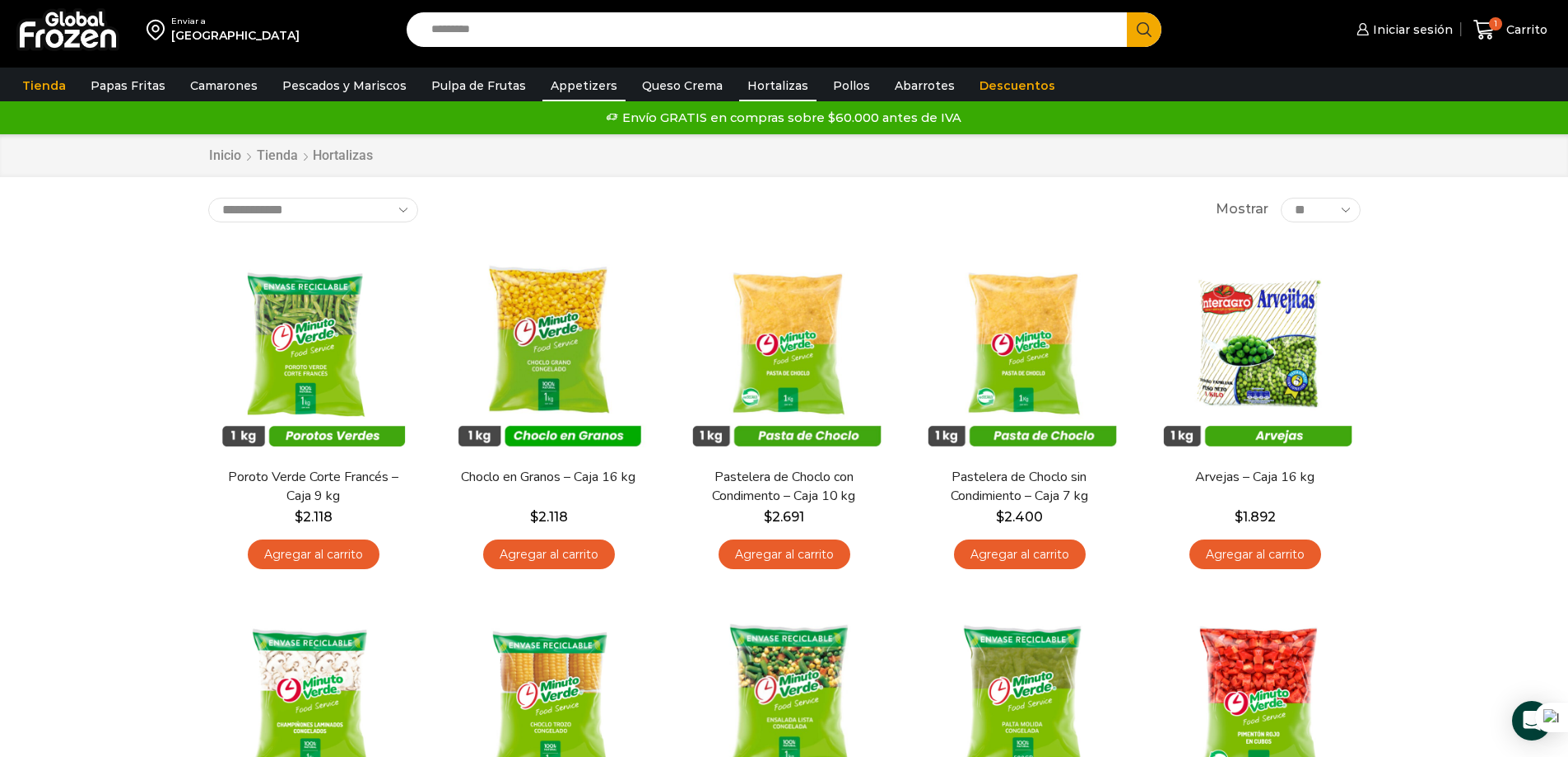
click at [559, 88] on link "Appetizers" at bounding box center [584, 86] width 83 height 32
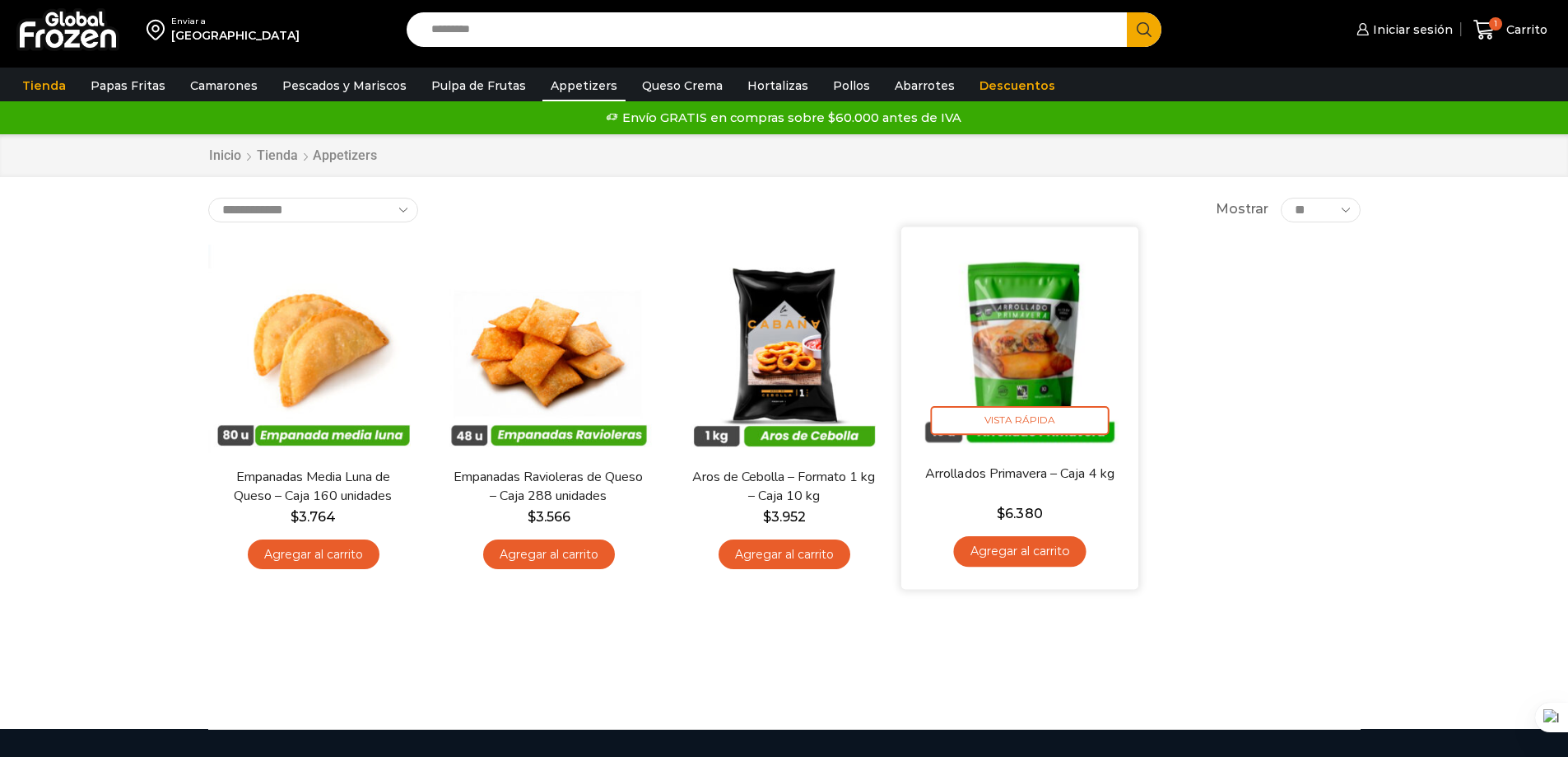
click at [1050, 345] on img at bounding box center [1019, 345] width 213 height 213
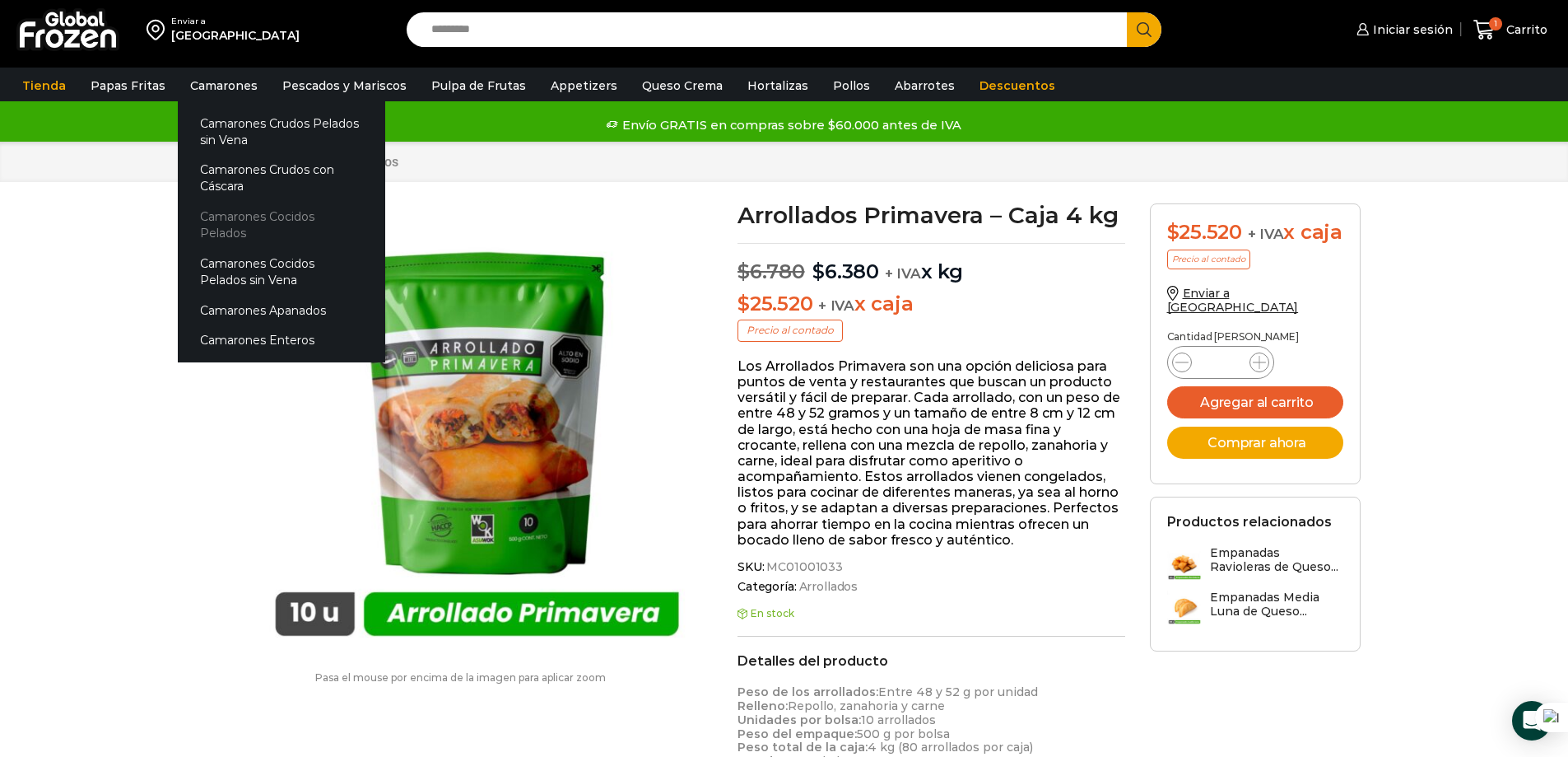
click at [274, 215] on link "Camarones Cocidos Pelados" at bounding box center [281, 226] width 207 height 47
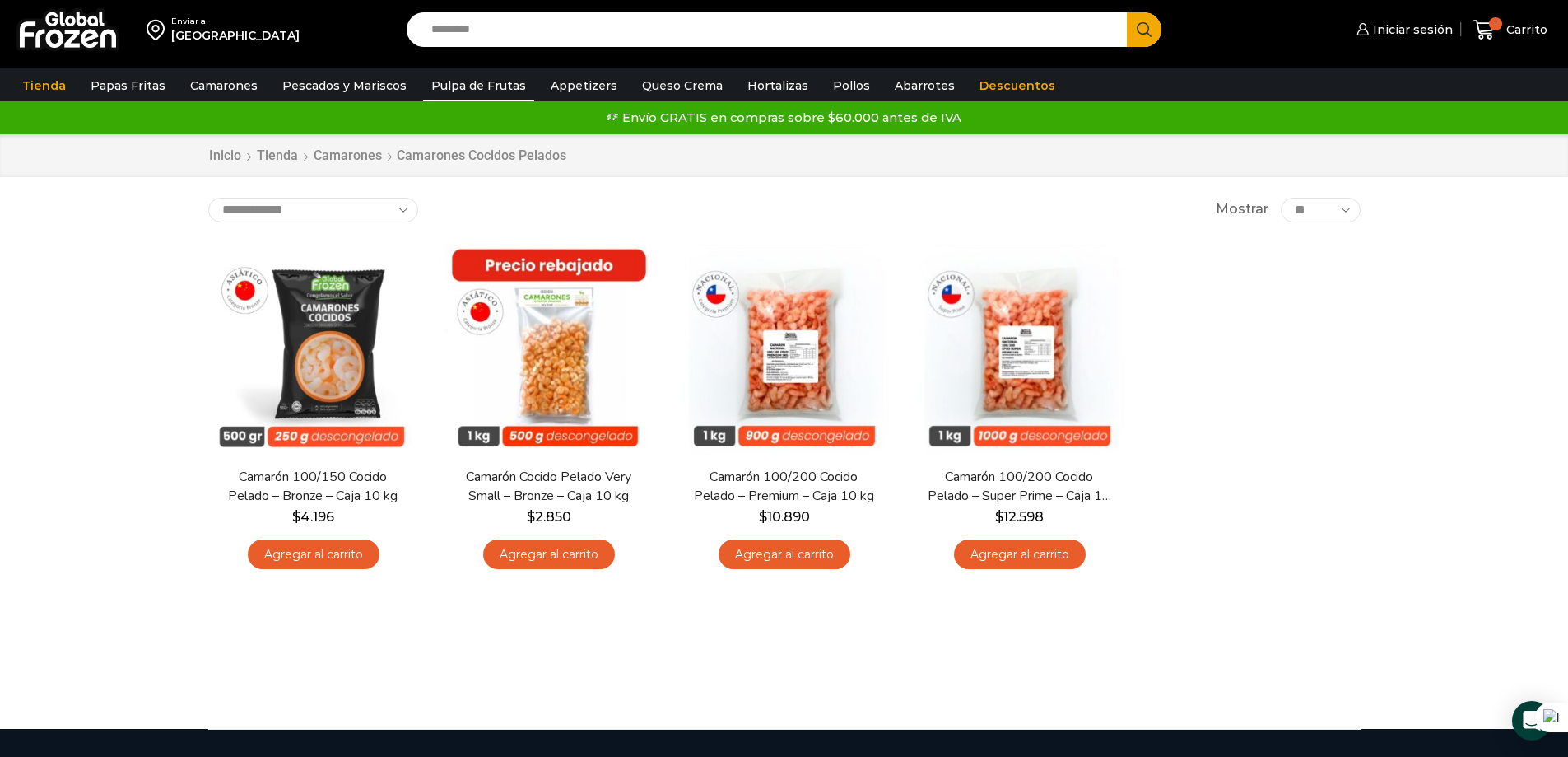
click at [474, 84] on link "Pulpa de Frutas" at bounding box center [479, 86] width 111 height 32
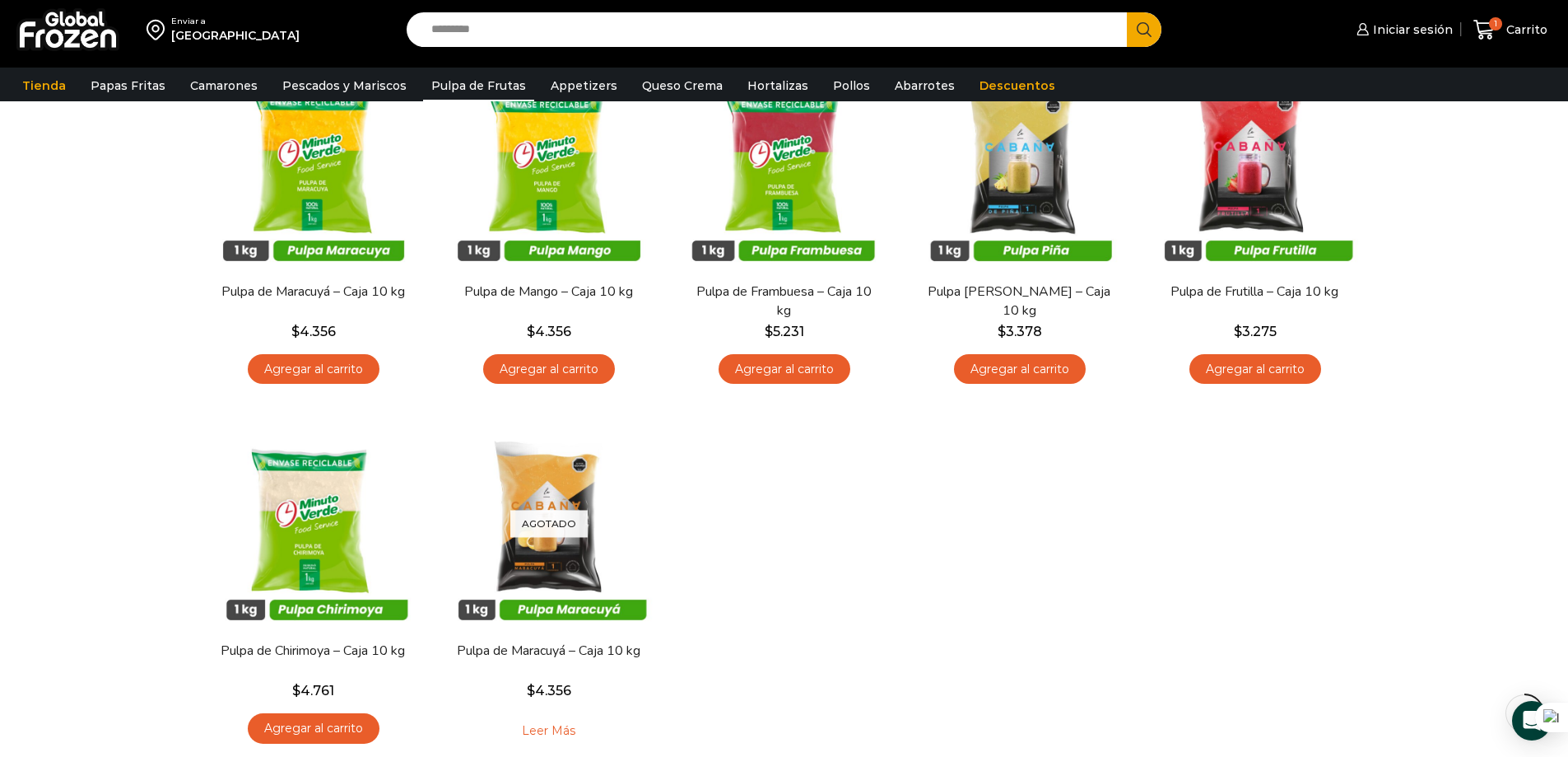
scroll to position [165, 0]
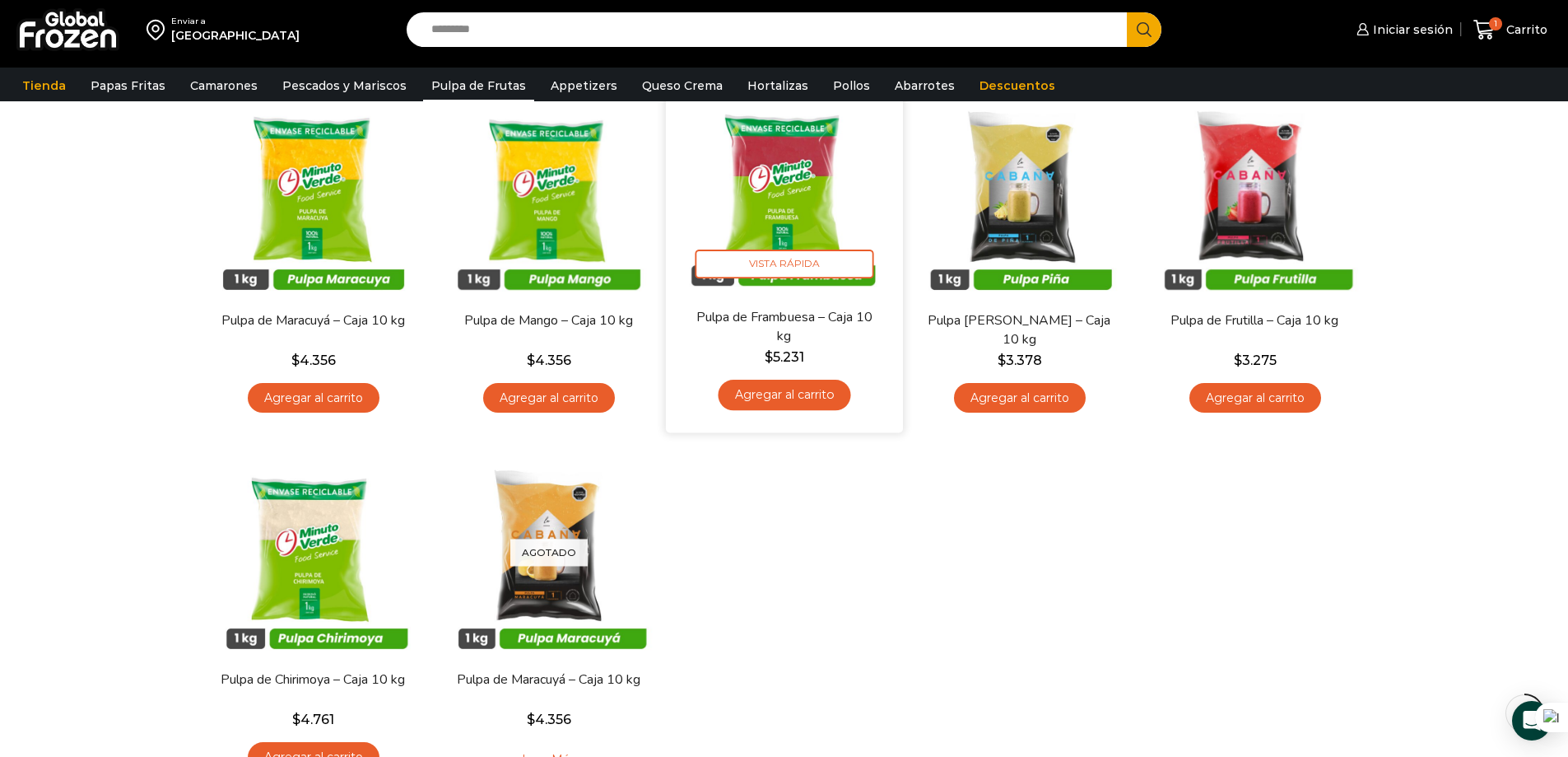
click at [788, 203] on img at bounding box center [784, 188] width 213 height 213
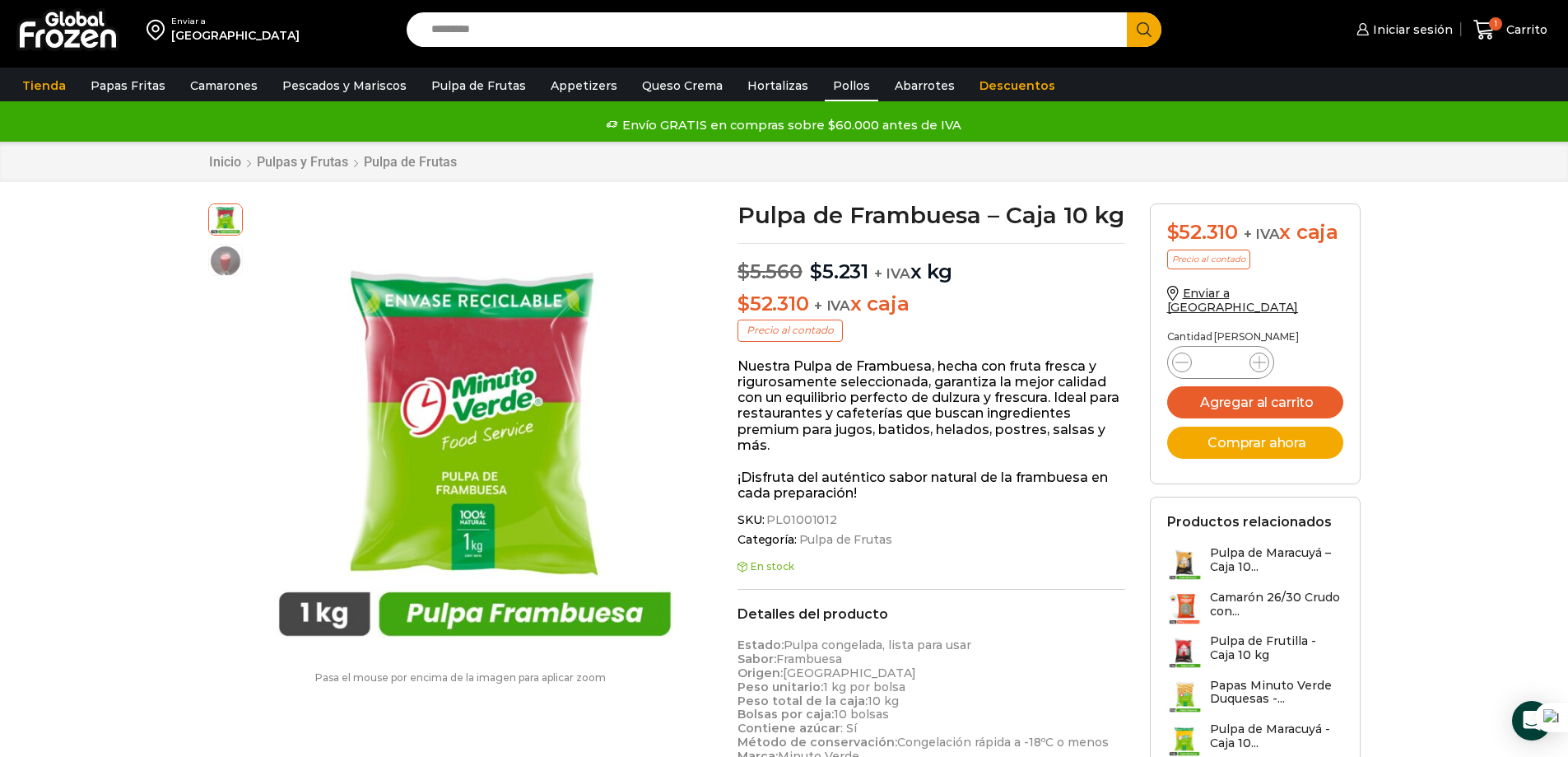
click at [829, 82] on link "Pollos" at bounding box center [851, 86] width 53 height 32
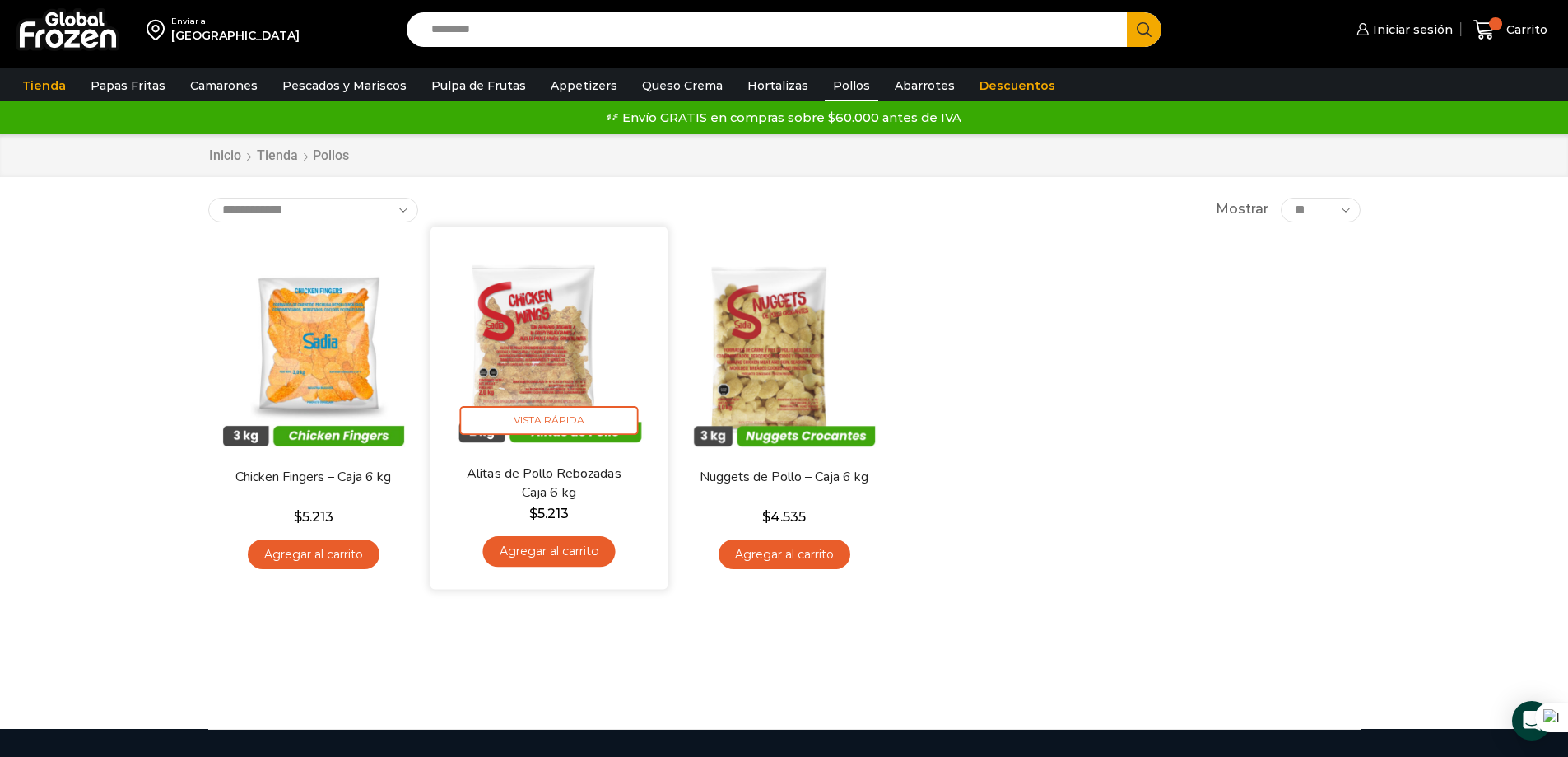
click at [582, 327] on img at bounding box center [549, 345] width 213 height 213
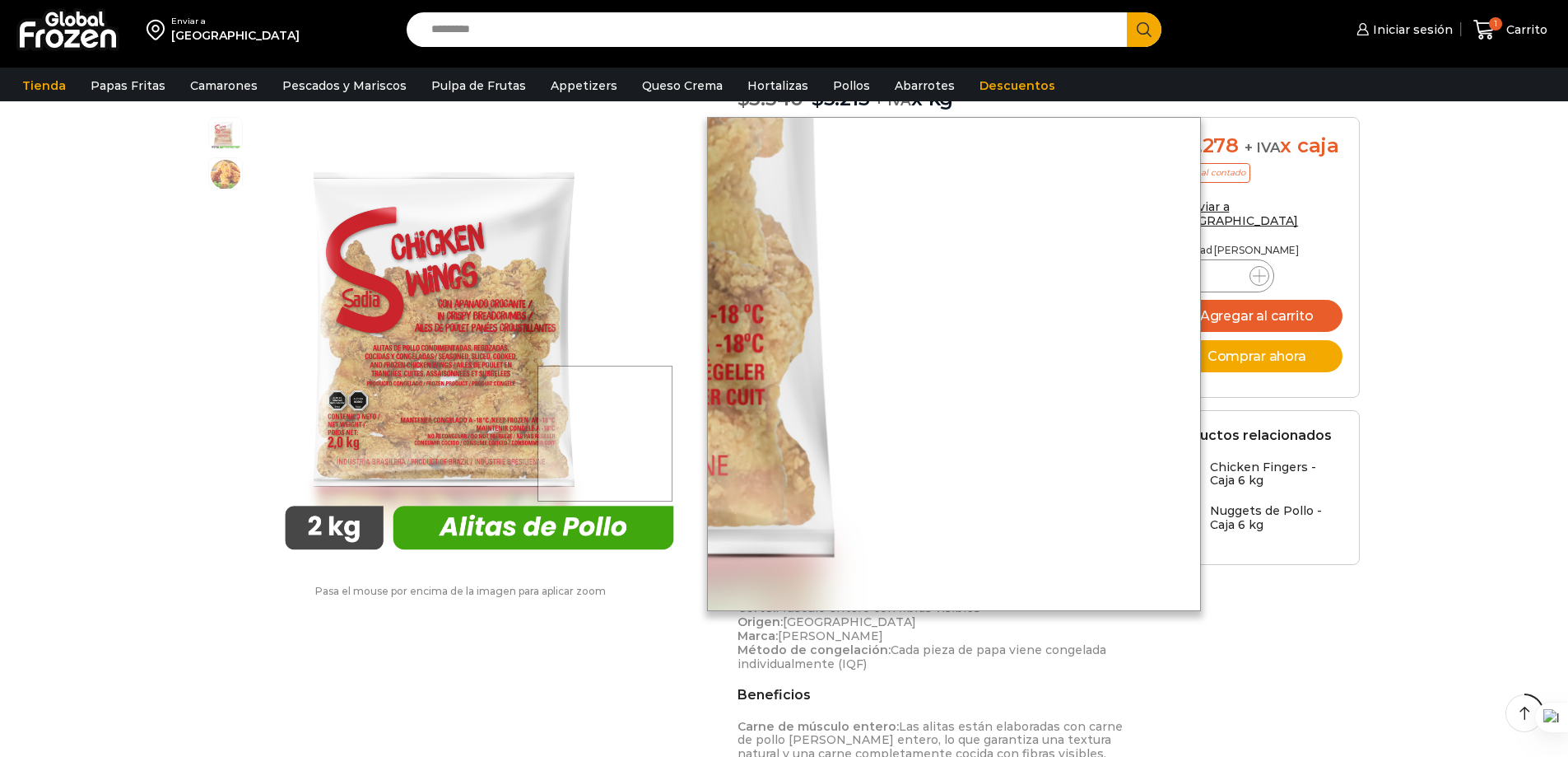
scroll to position [248, 0]
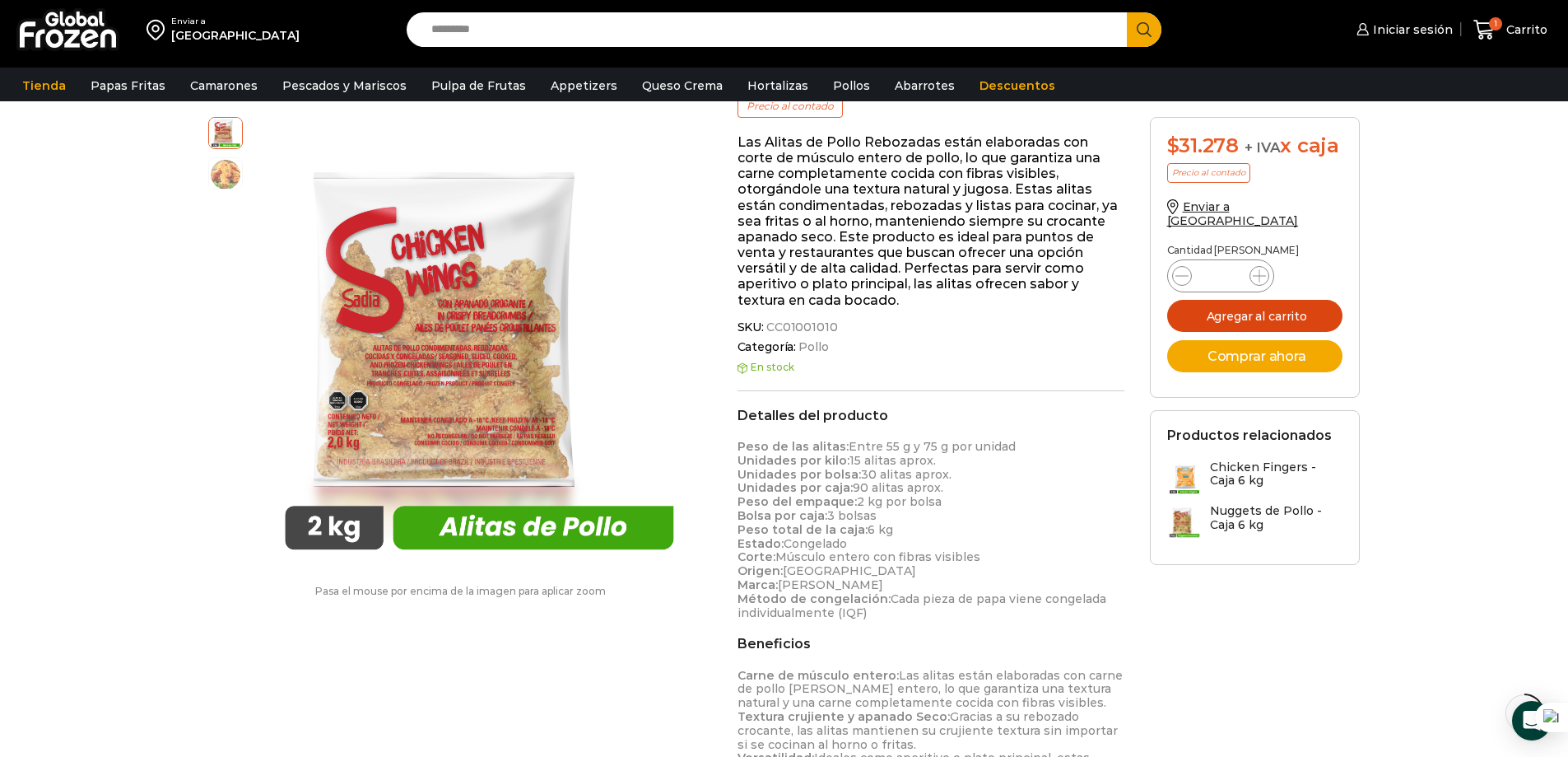
click at [1231, 303] on button "Agregar al carrito" at bounding box center [1255, 315] width 176 height 32
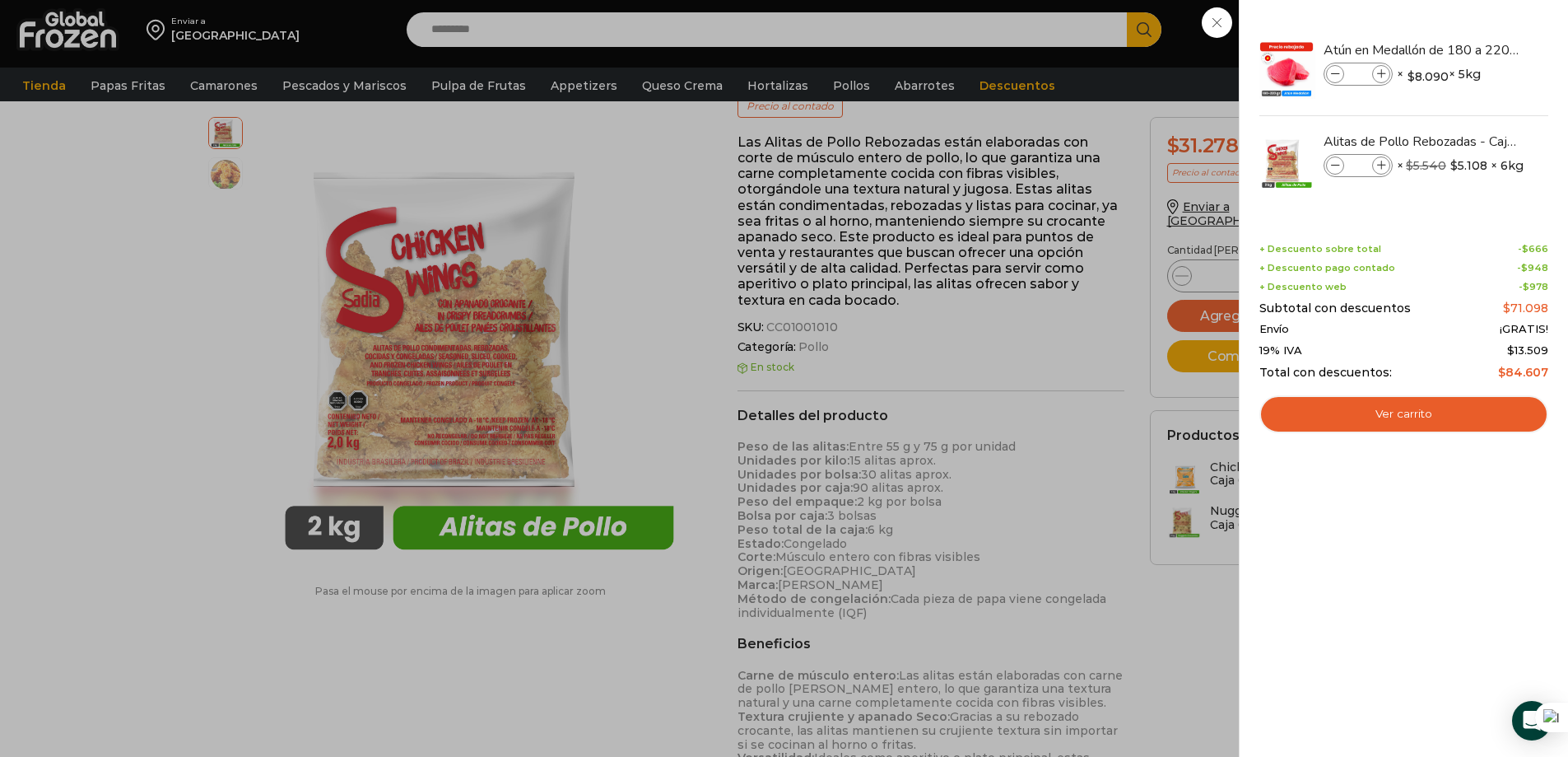
click at [1469, 49] on div "2 Carrito 2 2 Shopping Cart *" at bounding box center [1510, 30] width 82 height 39
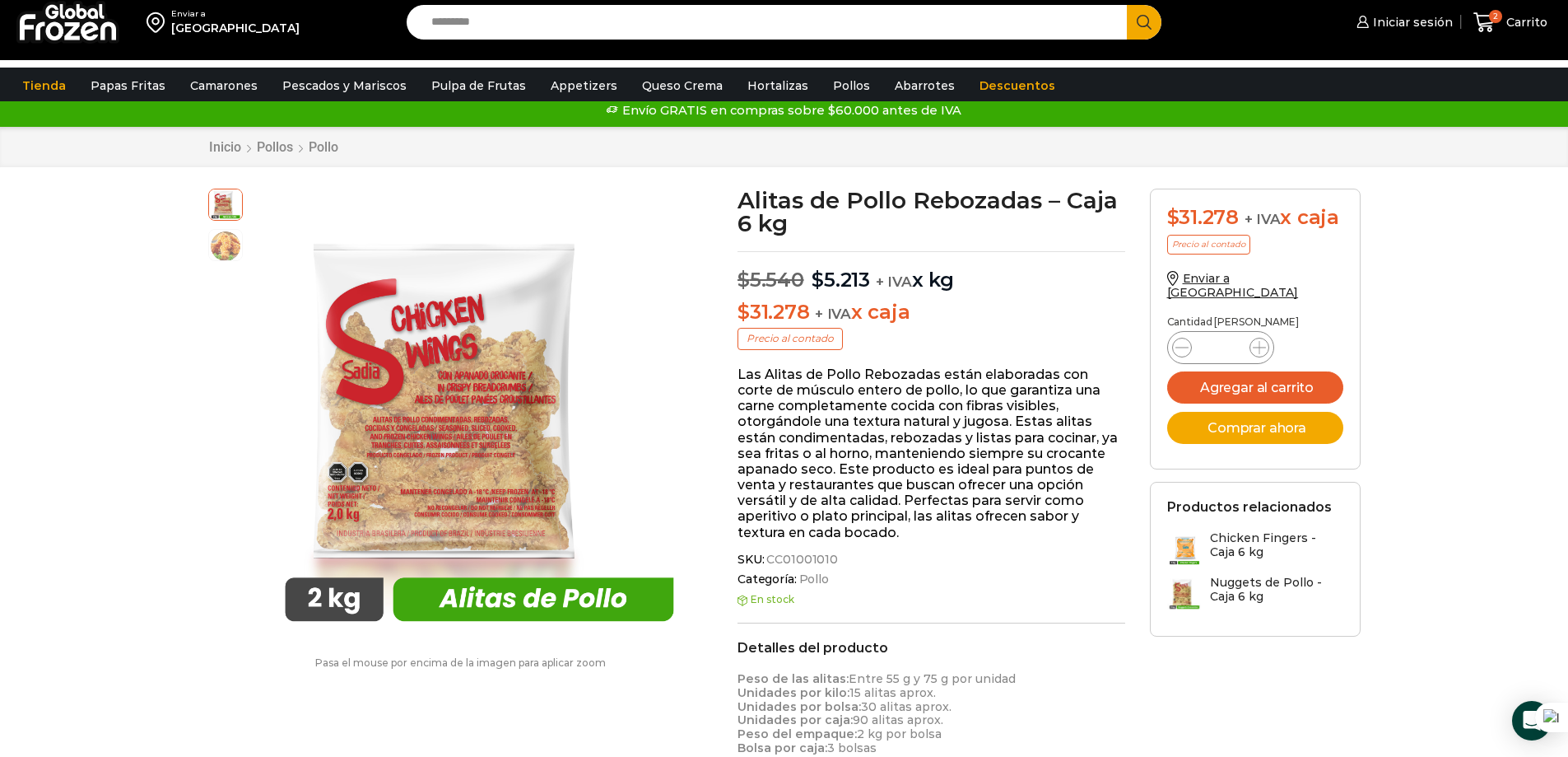
scroll to position [0, 0]
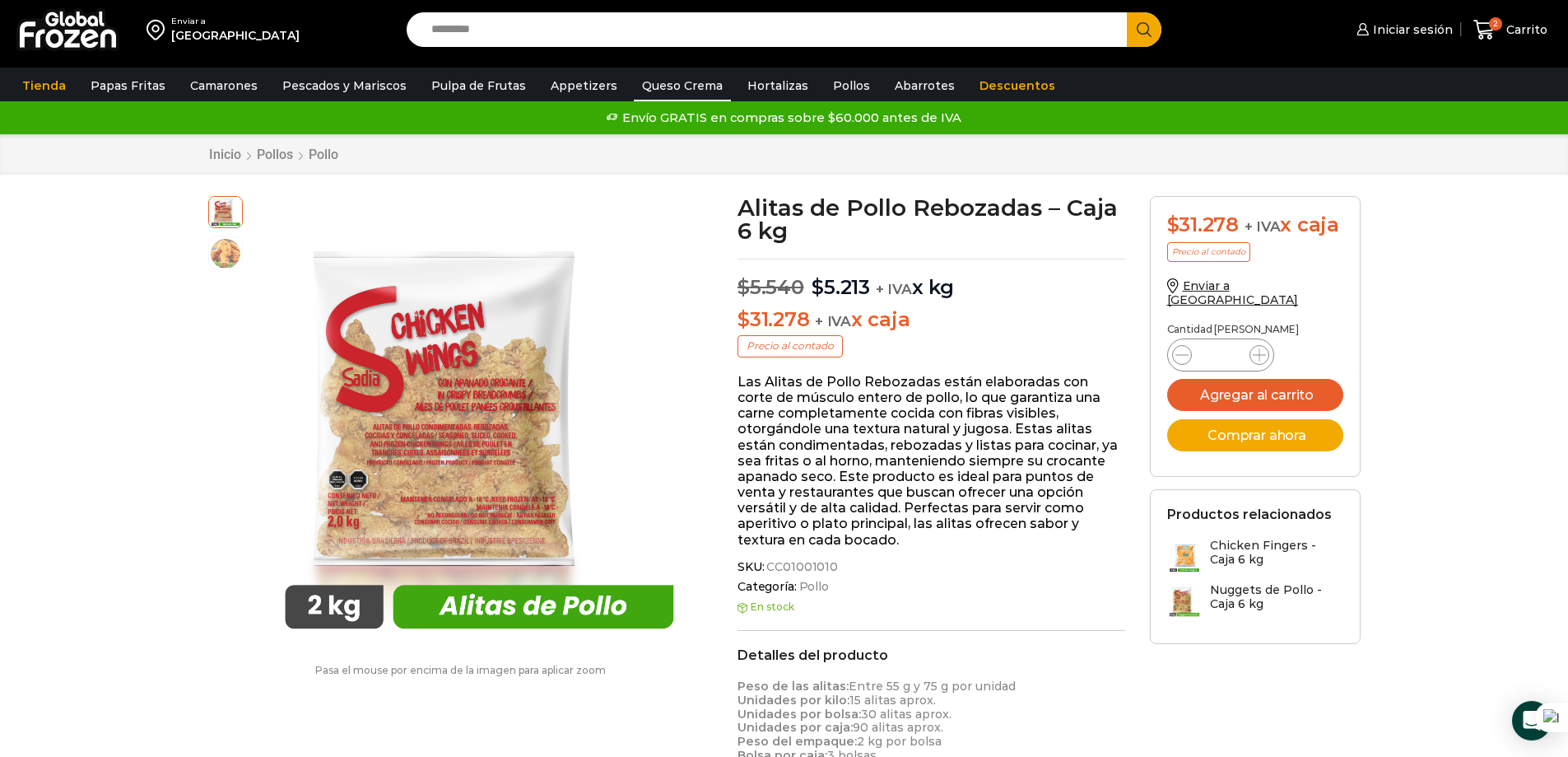
click at [667, 88] on link "Queso Crema" at bounding box center [682, 86] width 97 height 32
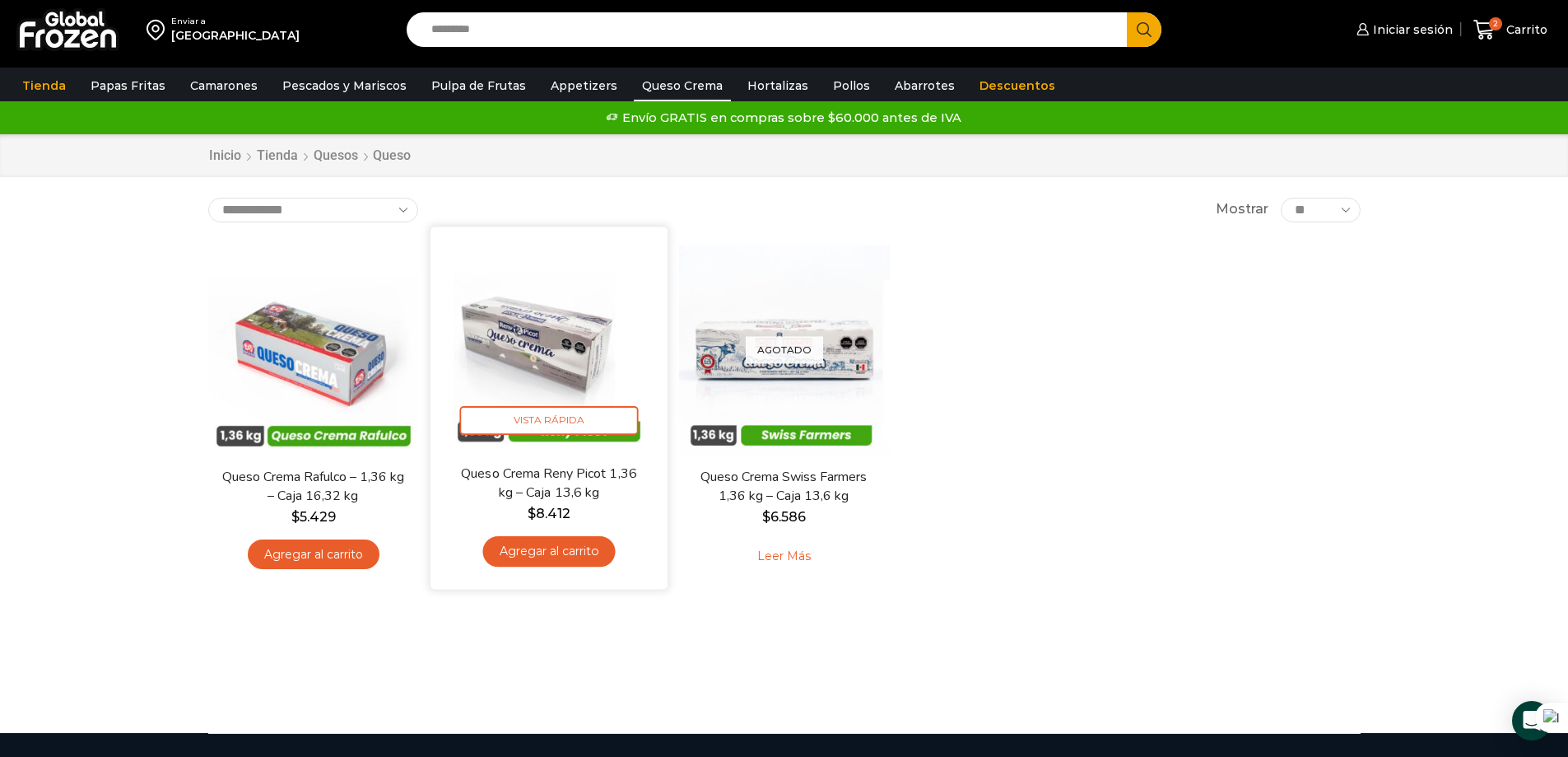
click at [561, 331] on img at bounding box center [549, 345] width 213 height 213
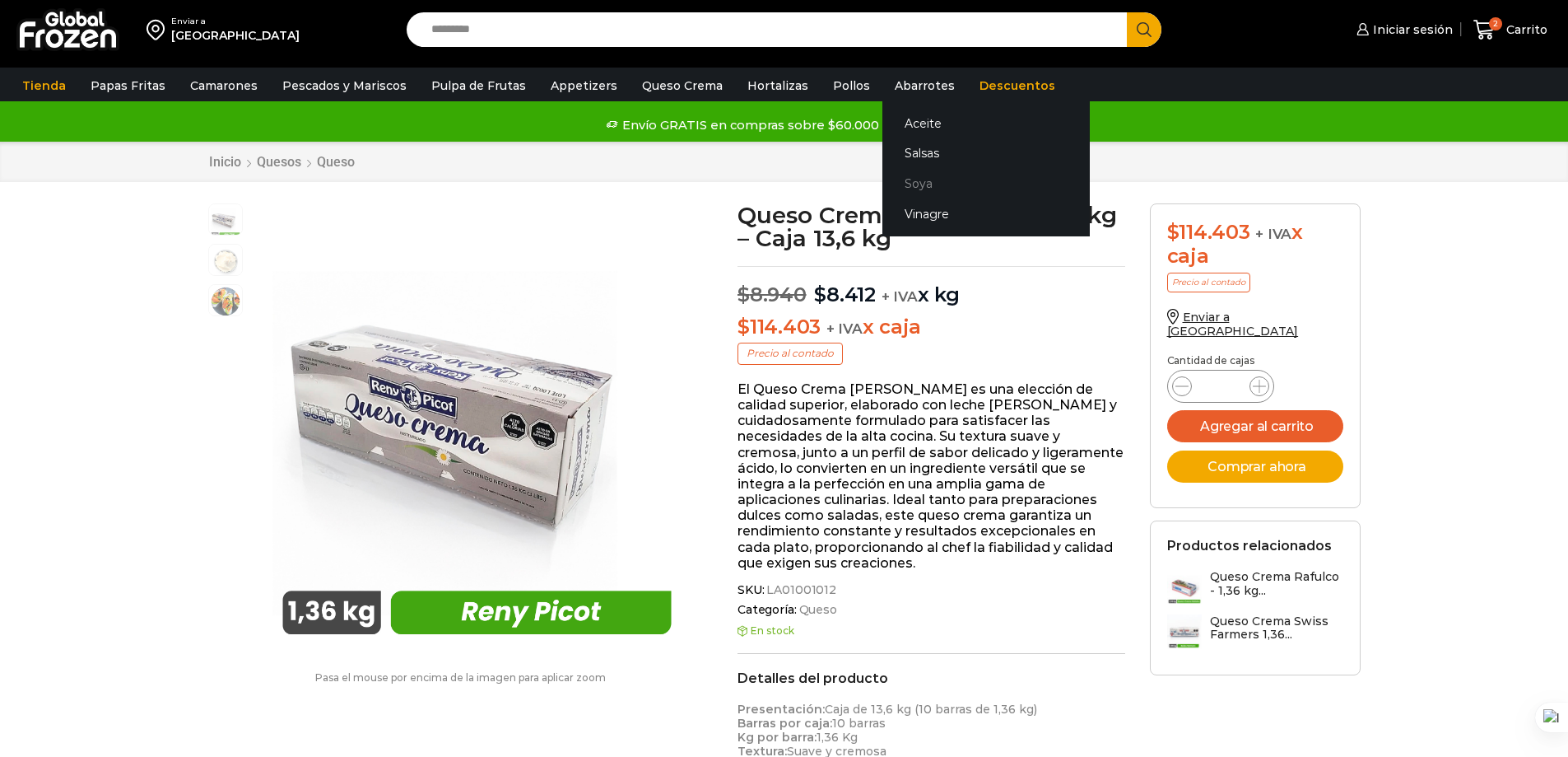
click at [901, 182] on link "Soya" at bounding box center [986, 184] width 207 height 31
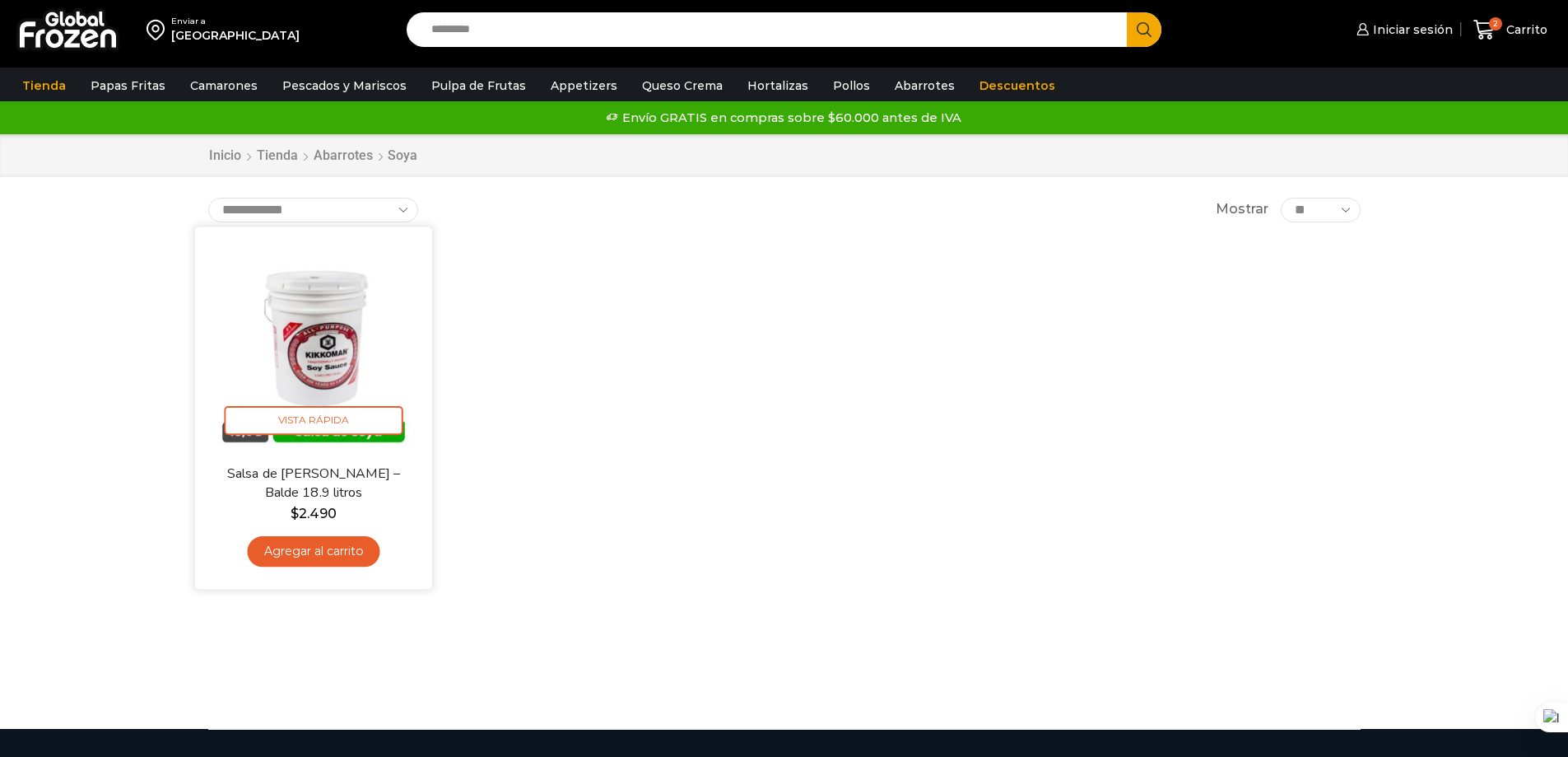
click at [346, 550] on link "Agregar al carrito" at bounding box center [312, 551] width 132 height 31
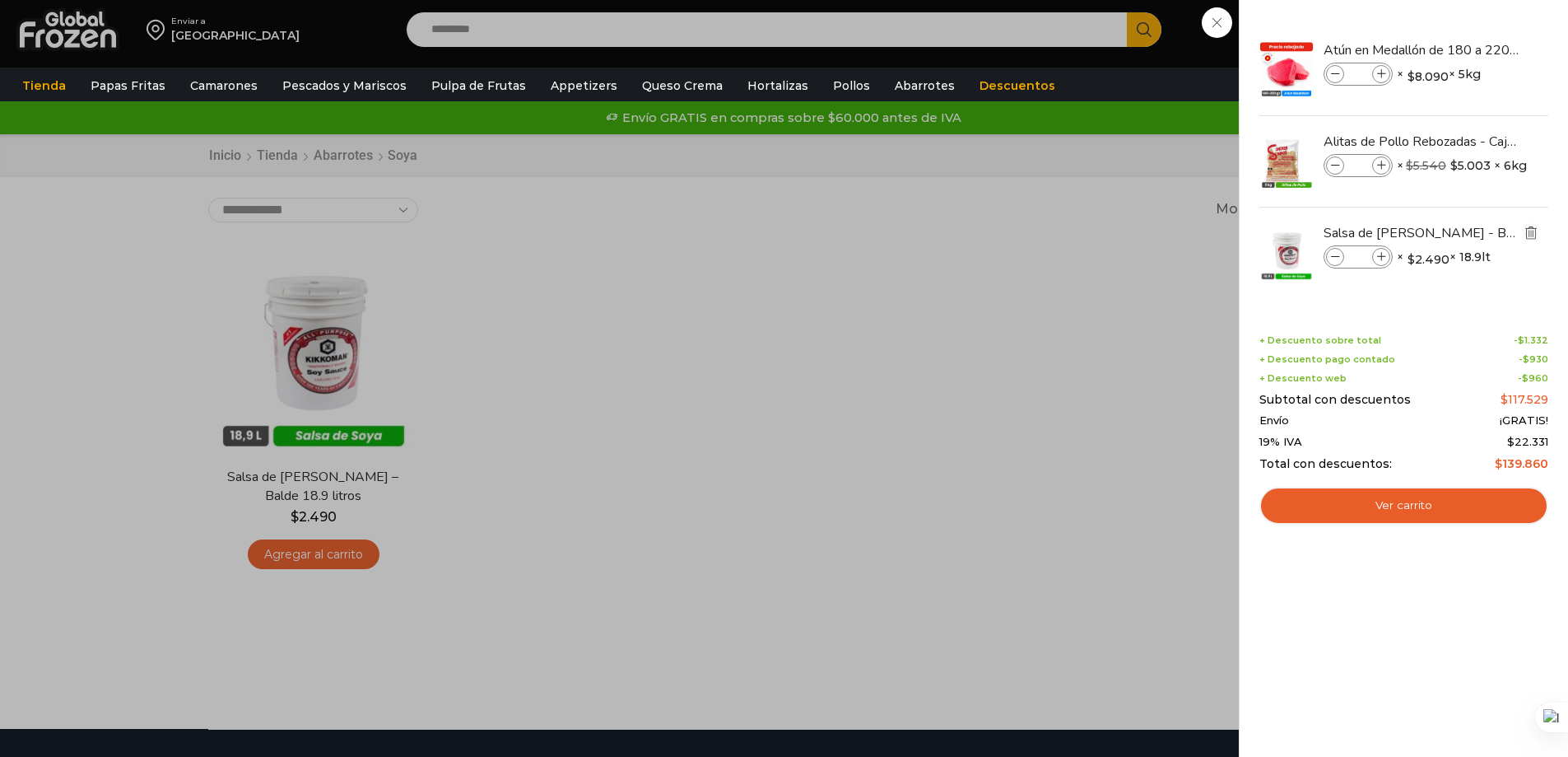
click at [1534, 230] on img "Eliminar Salsa de Soya Kikkoman - Balde 18.9 litros del carrito" at bounding box center [1531, 232] width 15 height 15
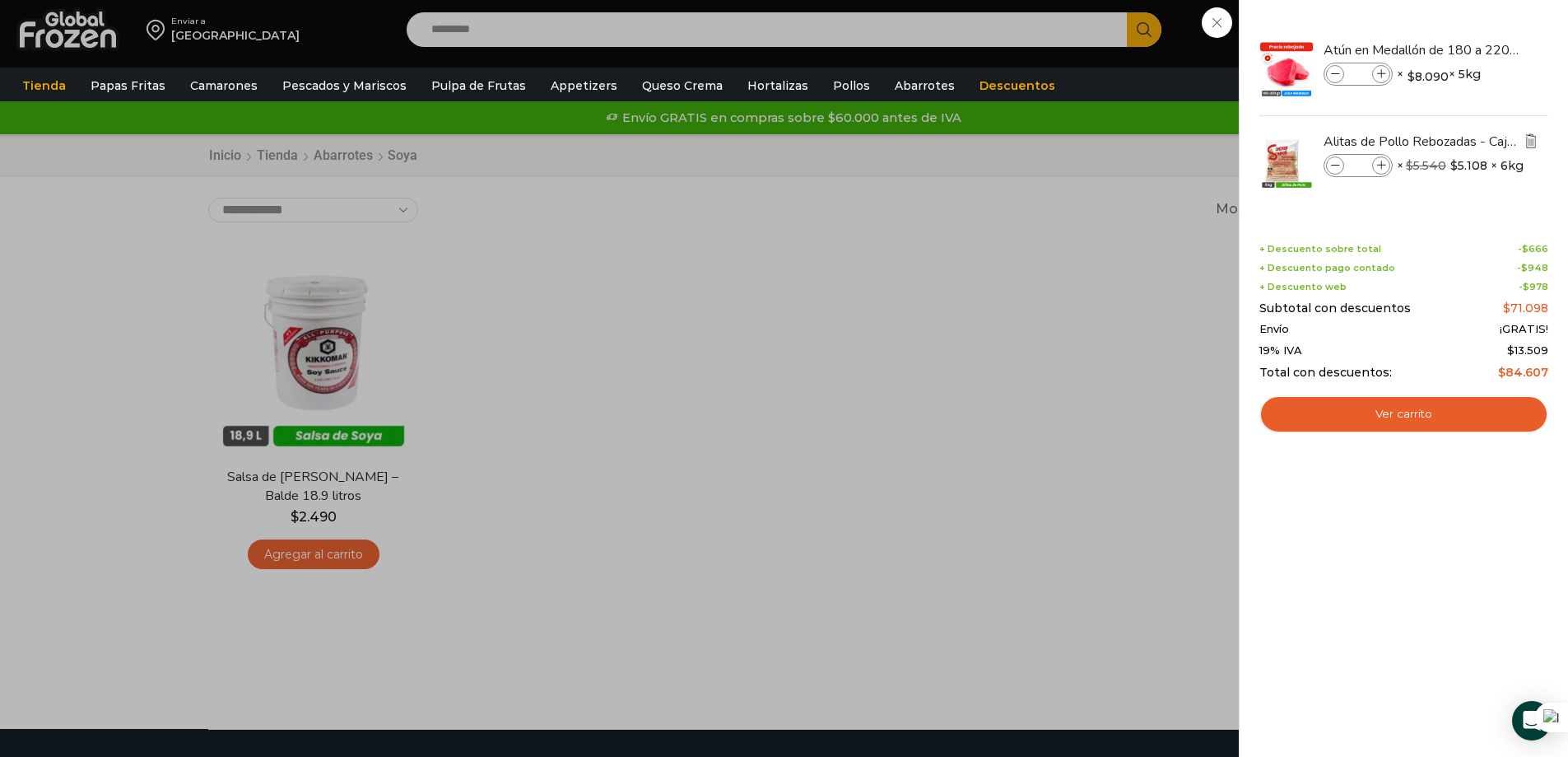
click at [1537, 136] on img "Eliminar Alitas de Pollo Rebozadas - Caja 6 kg del carrito" at bounding box center [1531, 140] width 15 height 15
